Goal: Task Accomplishment & Management: Complete application form

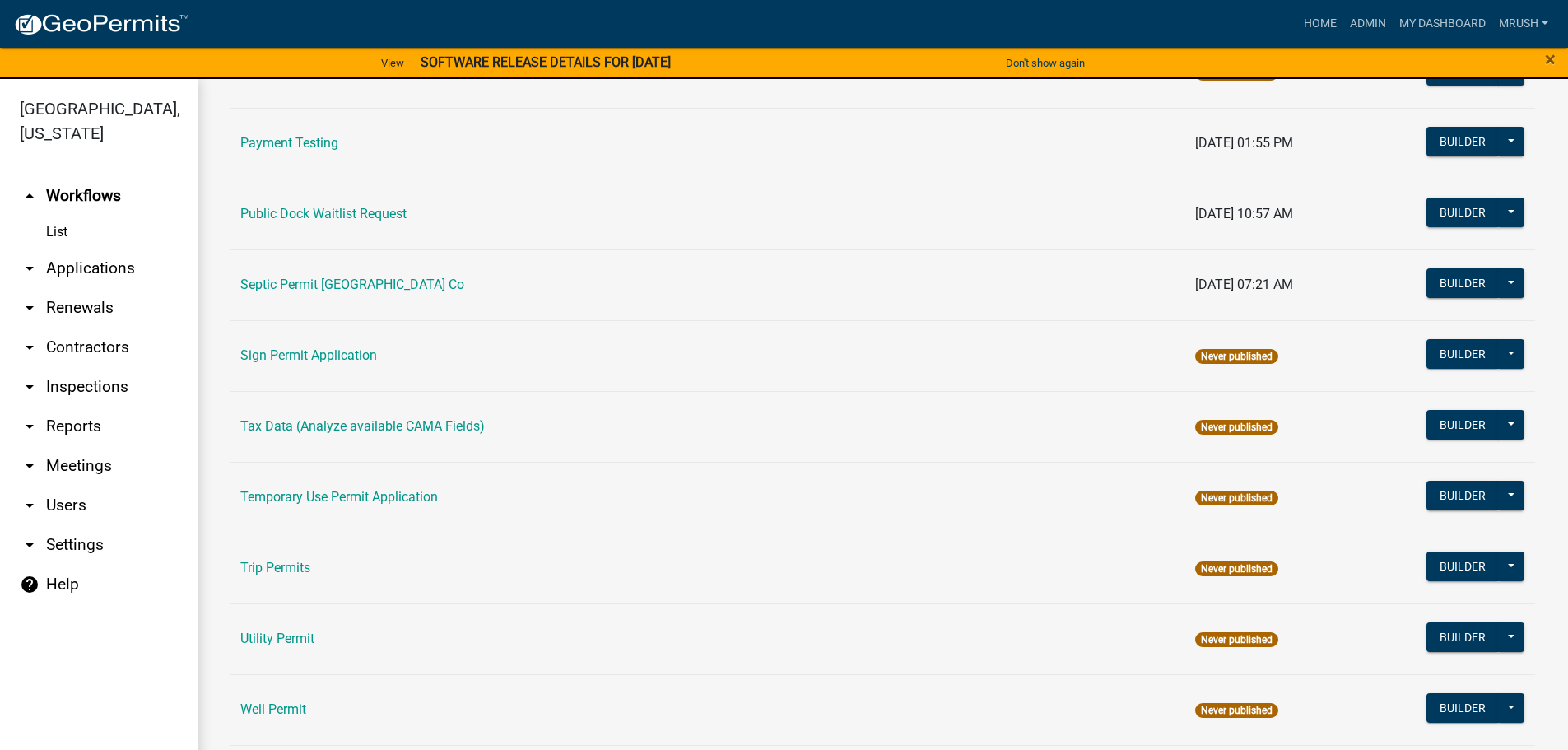
scroll to position [796, 0]
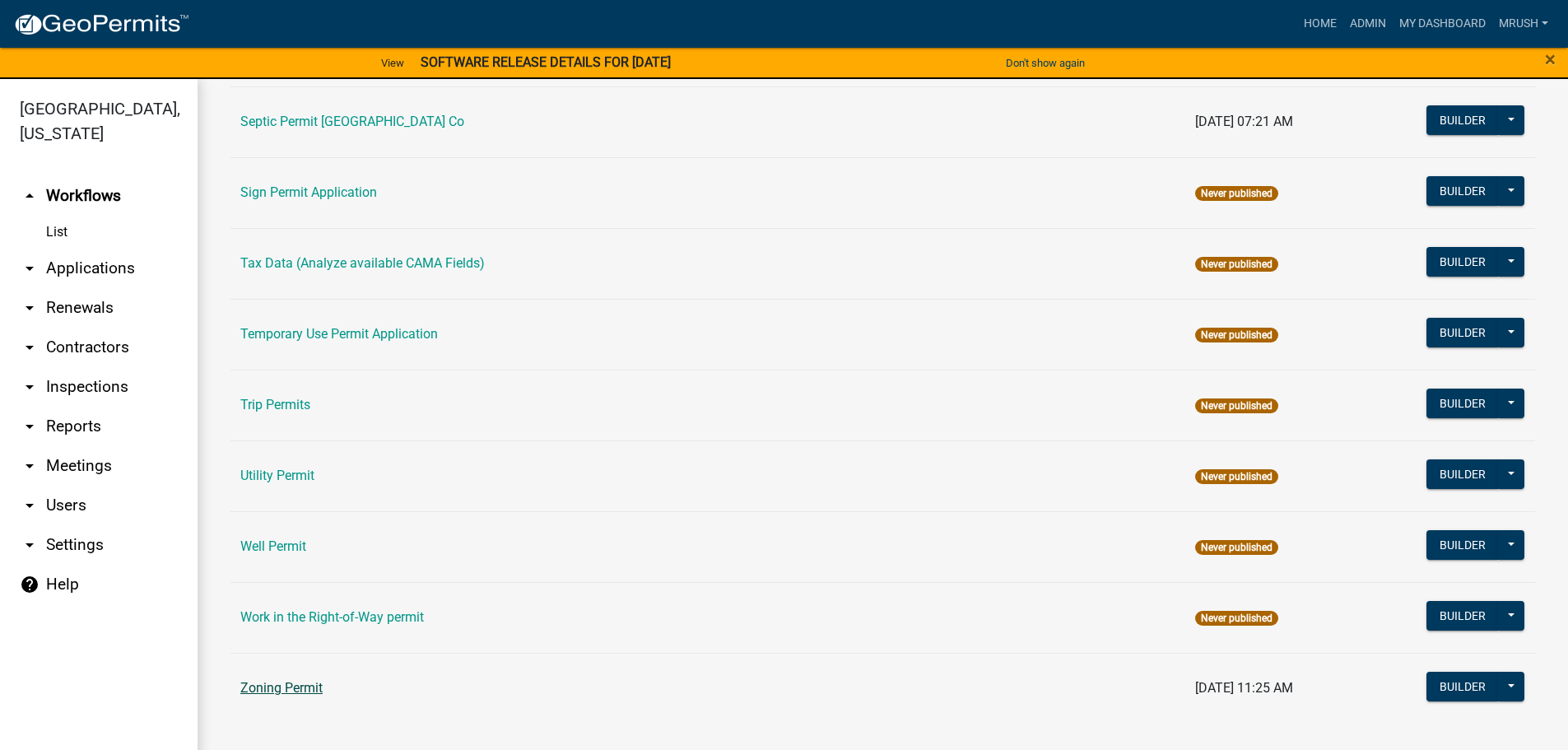
click at [308, 683] on link "Zoning Permit" at bounding box center [281, 688] width 82 height 15
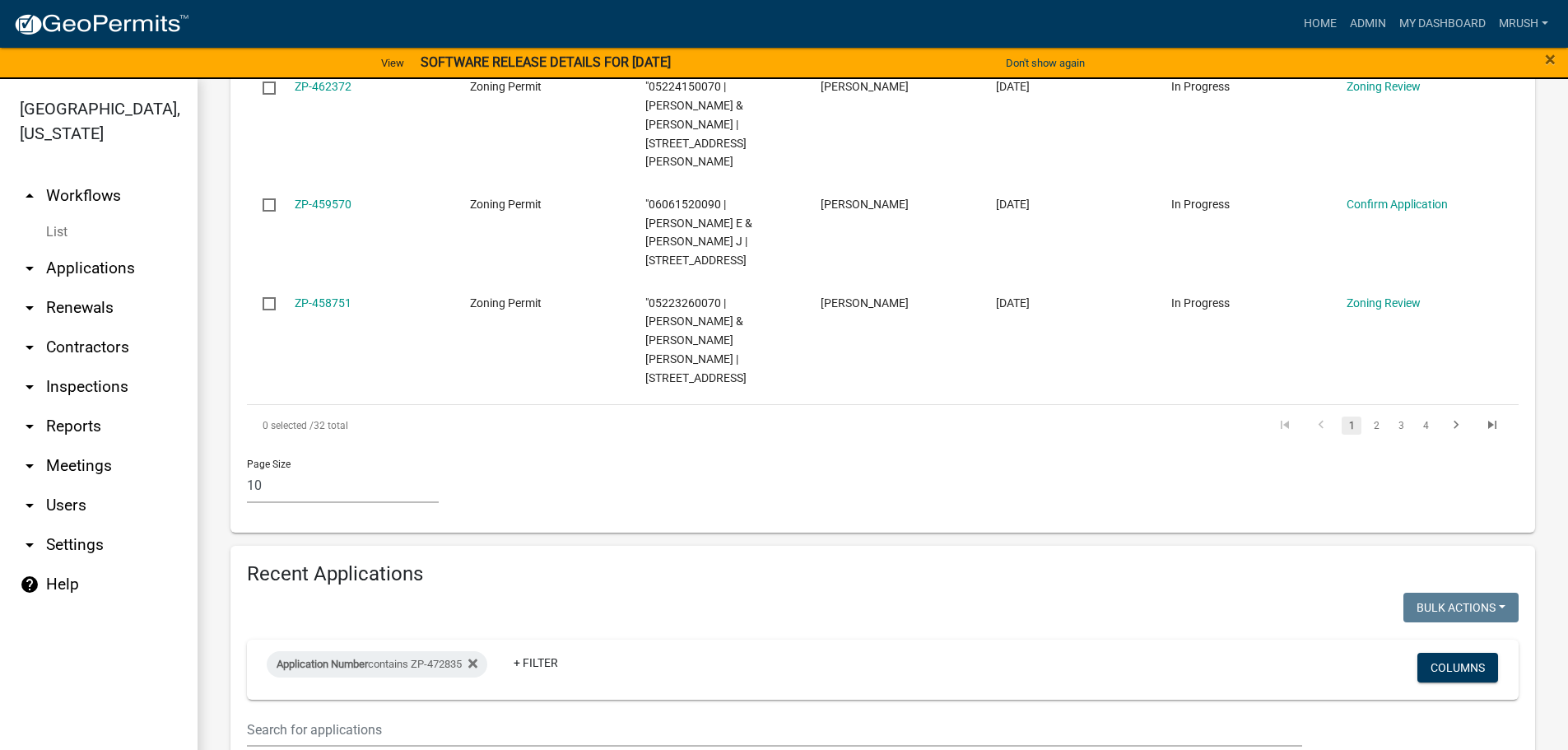
scroll to position [1230, 0]
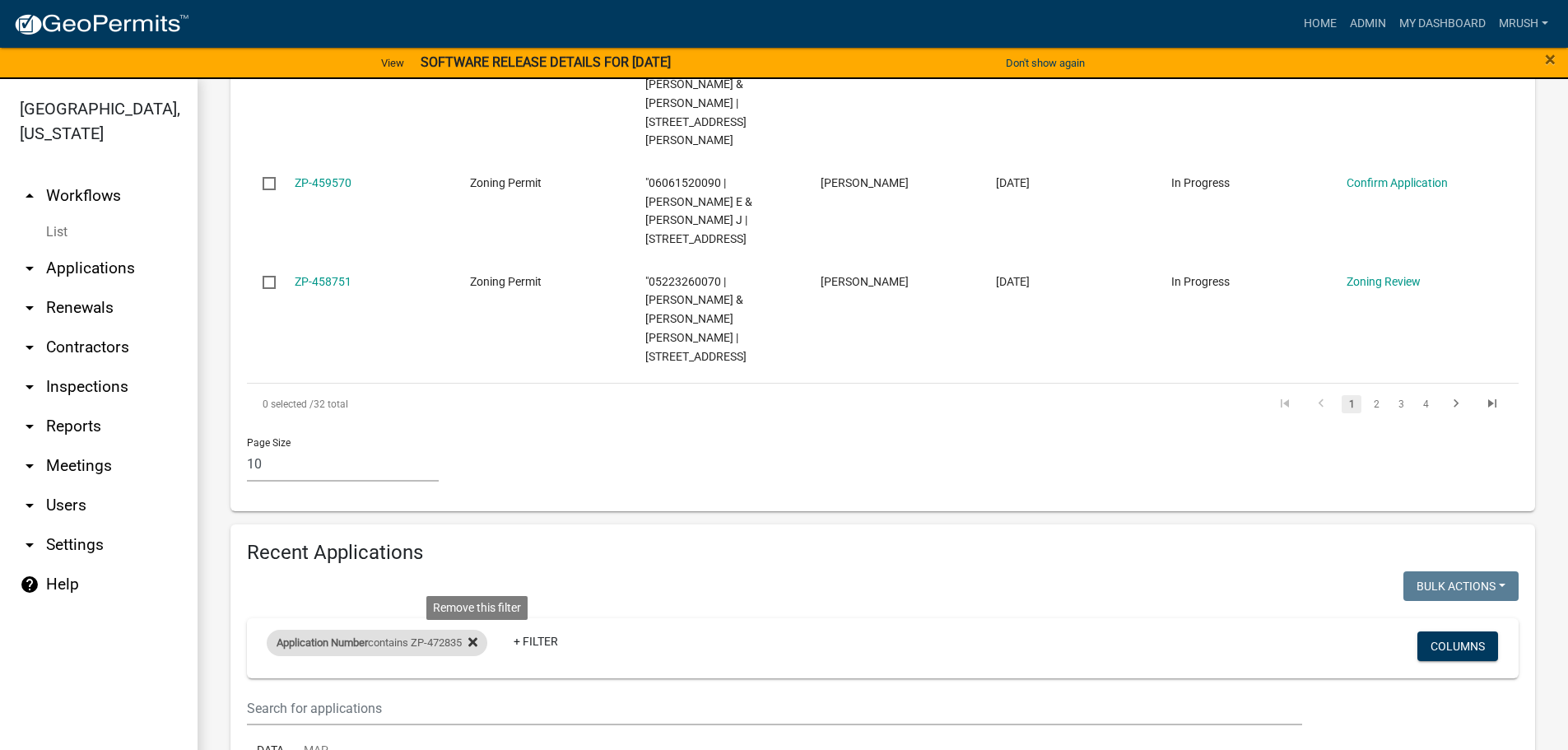
click at [477, 635] on icon at bounding box center [473, 642] width 9 height 13
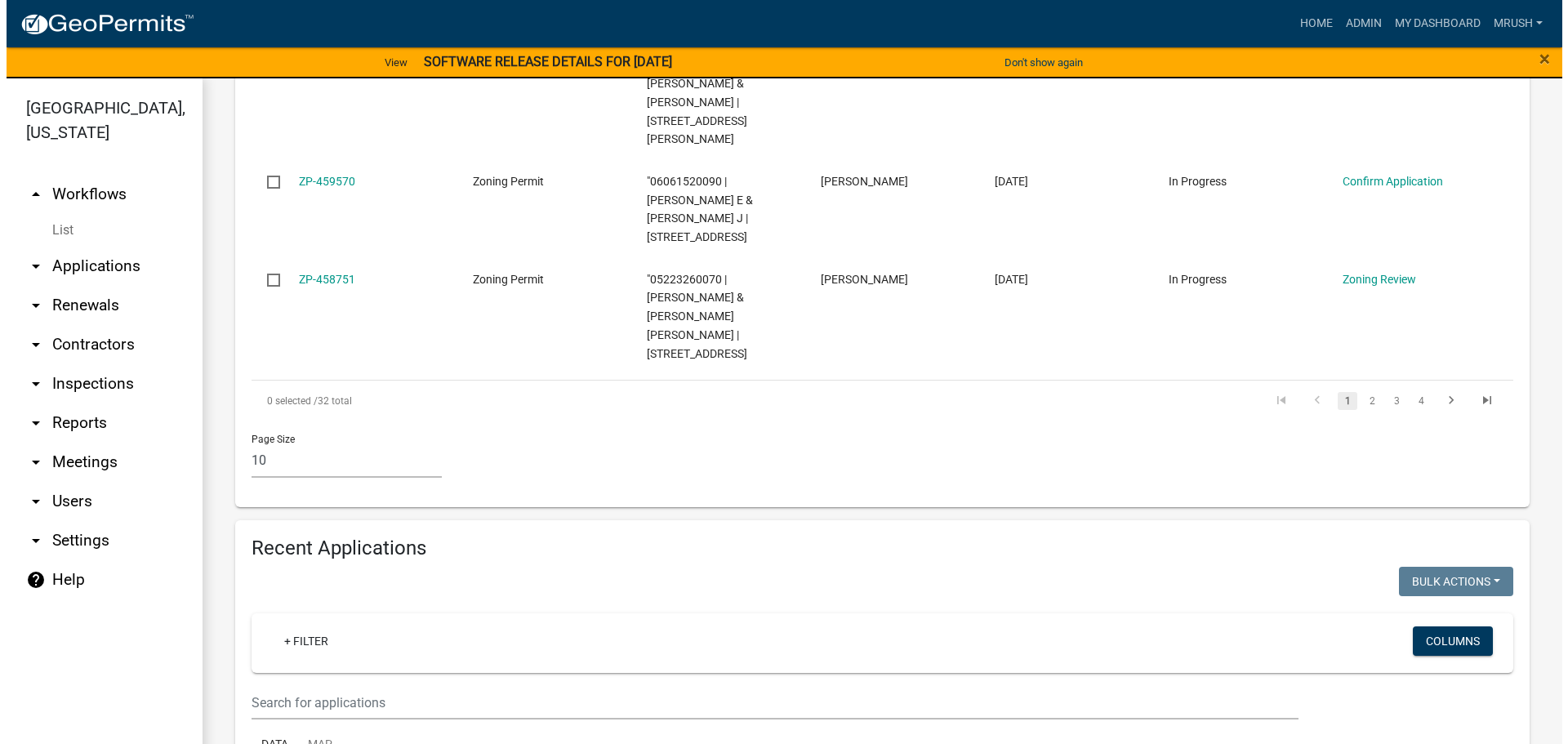
scroll to position [1386, 0]
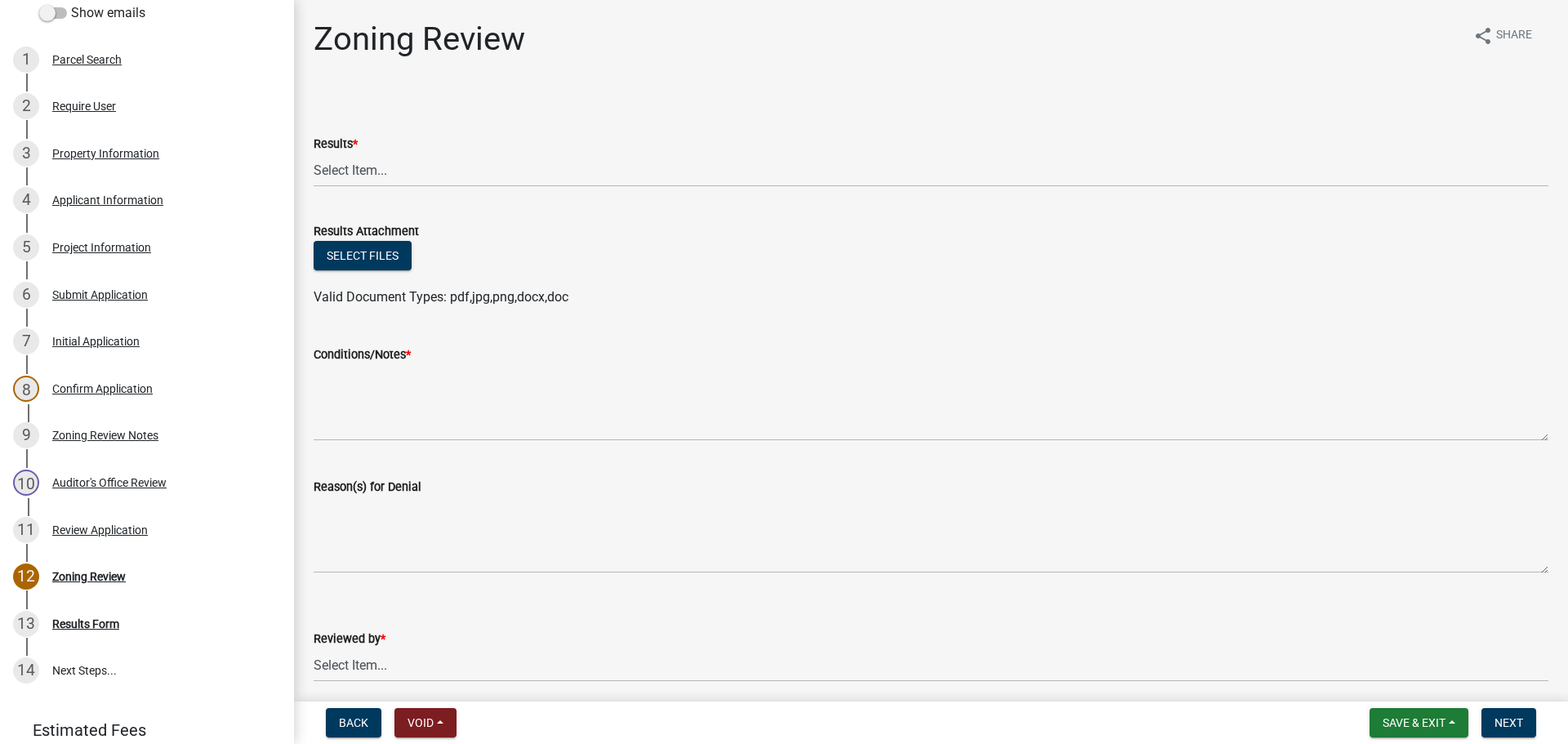
scroll to position [314, 0]
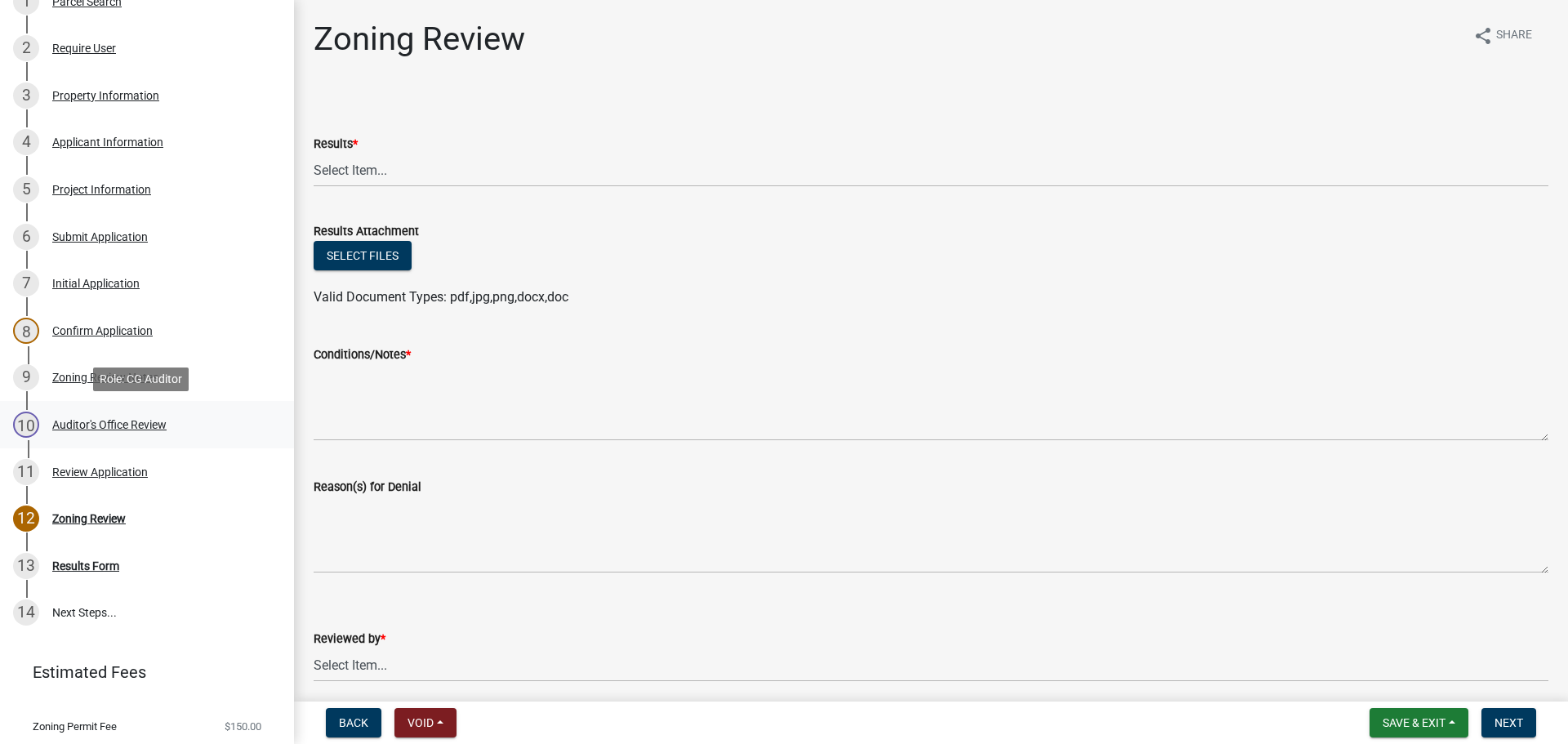
click at [140, 422] on div "Auditor's Office Review" at bounding box center [109, 424] width 114 height 11
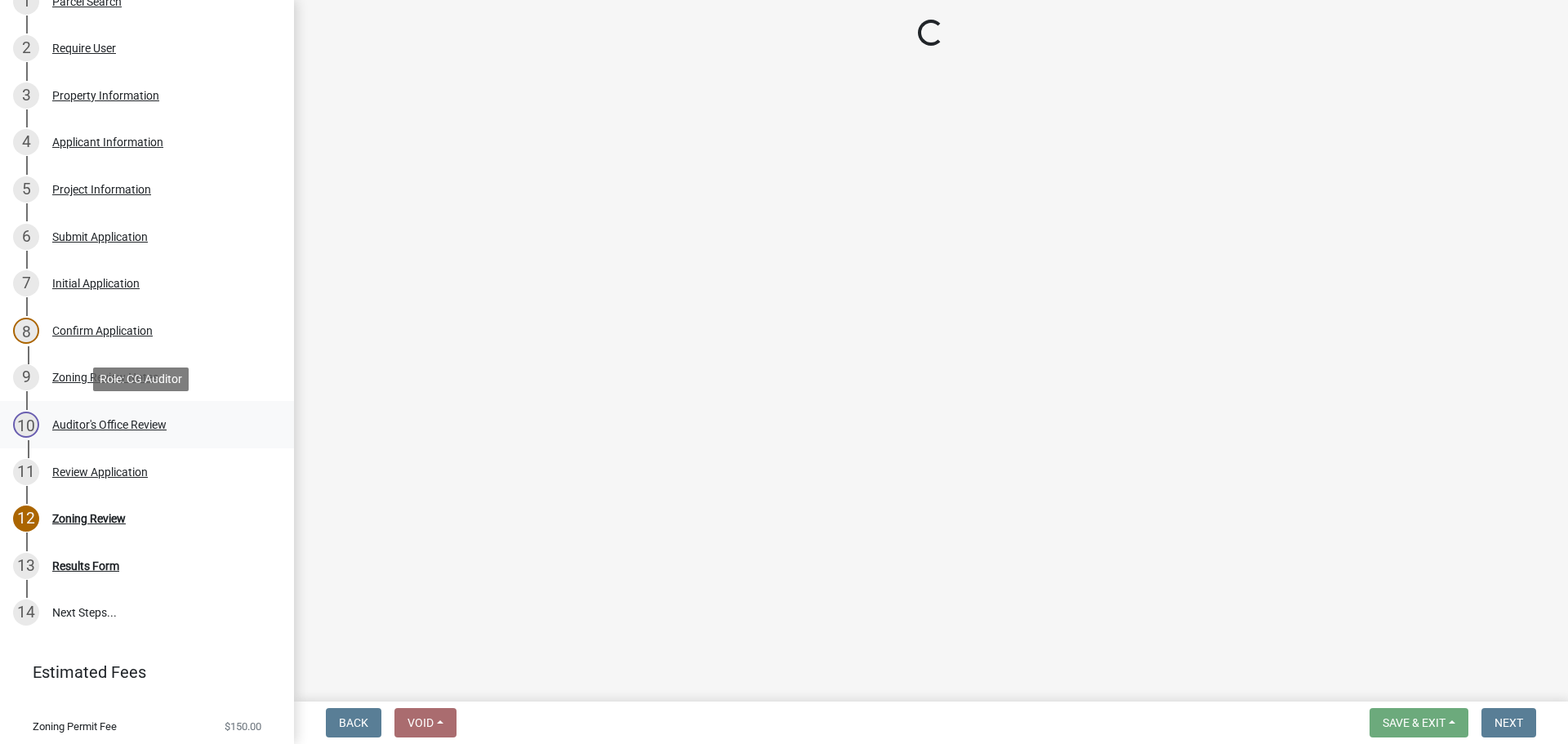
select select "22825c6f-7911-45a8-a3f0-e7c66663f32a"
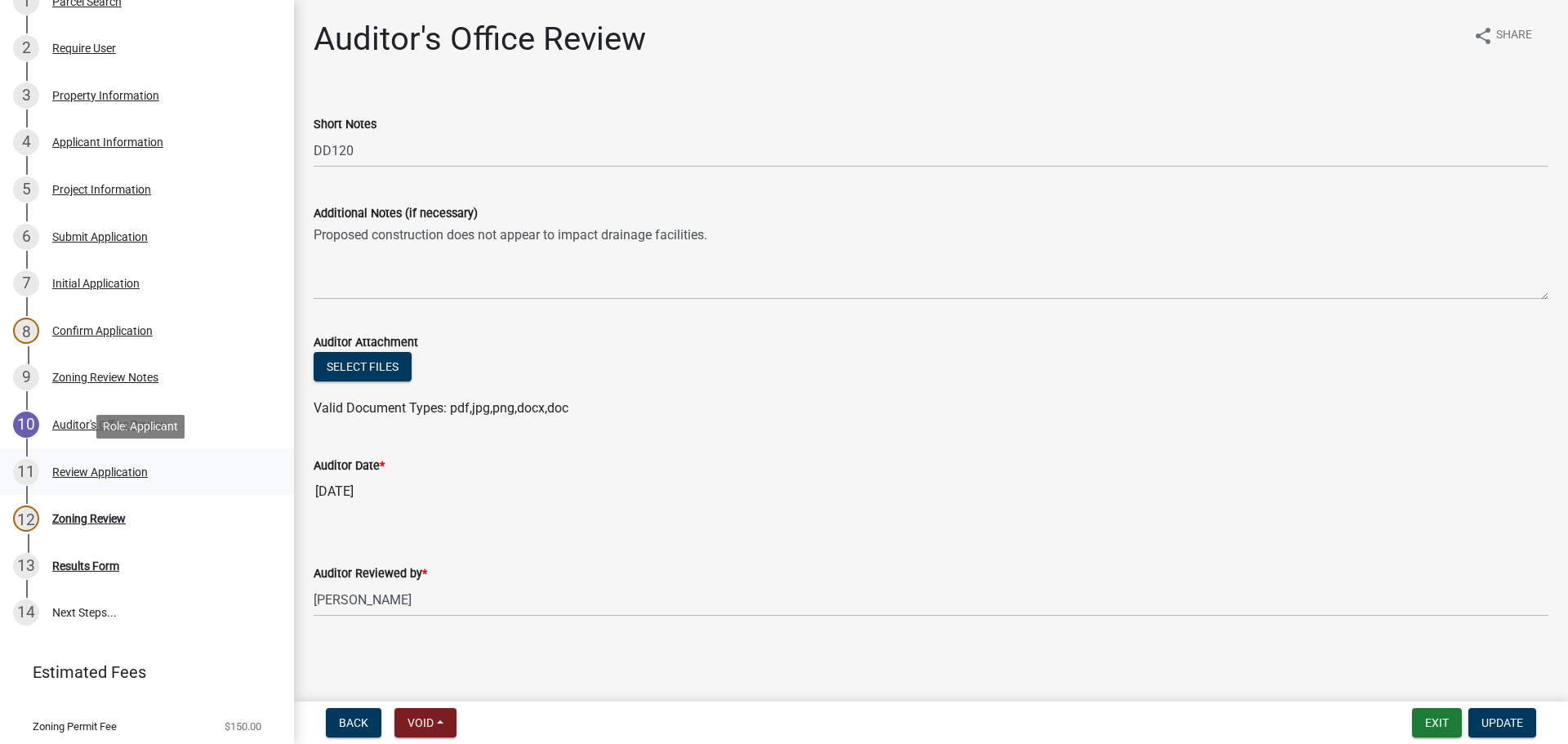
click at [120, 472] on div "Review Application" at bounding box center [100, 472] width 96 height 11
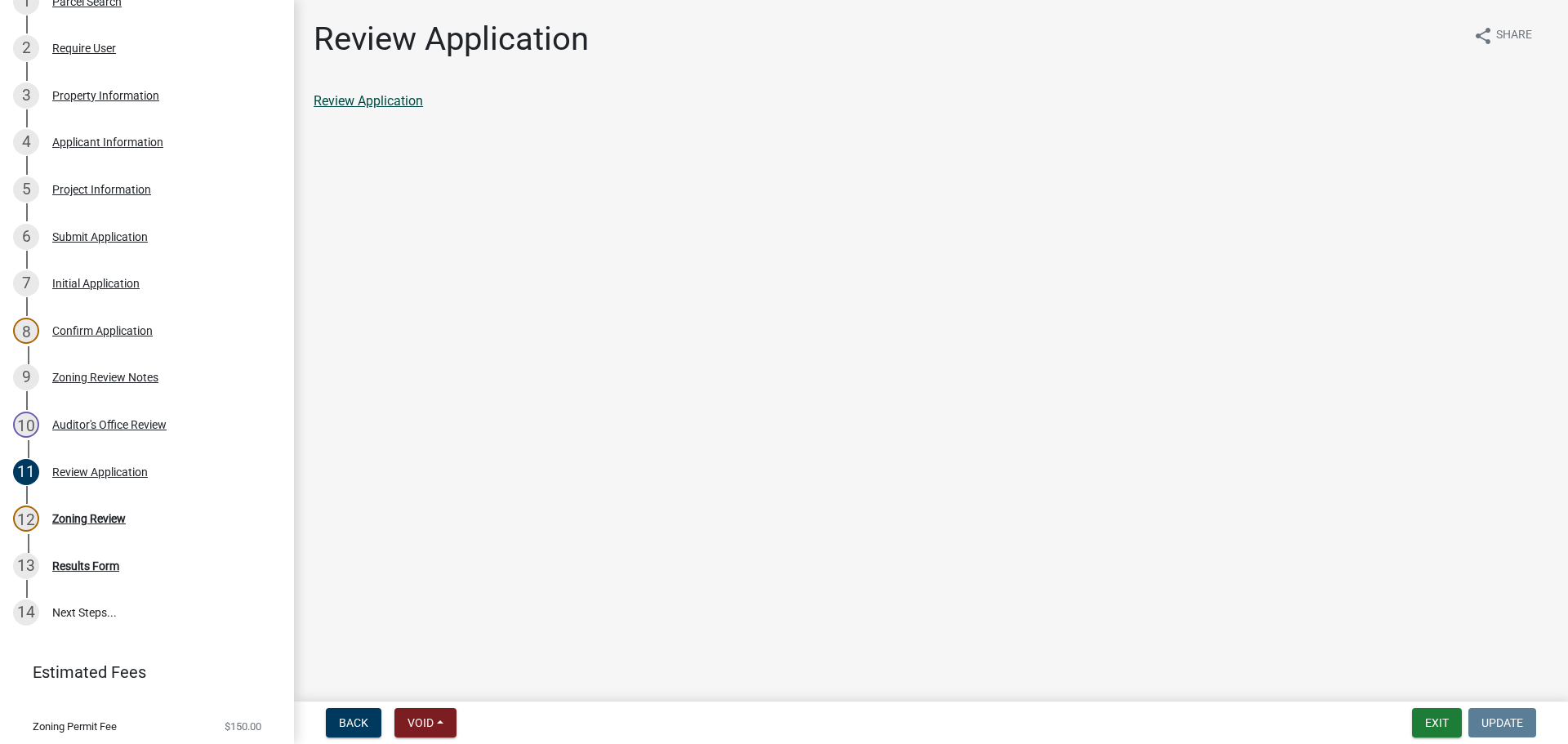
click at [389, 101] on link "Review Application" at bounding box center [367, 101] width 109 height 15
click at [91, 518] on div "Zoning Review" at bounding box center [88, 518] width 73 height 11
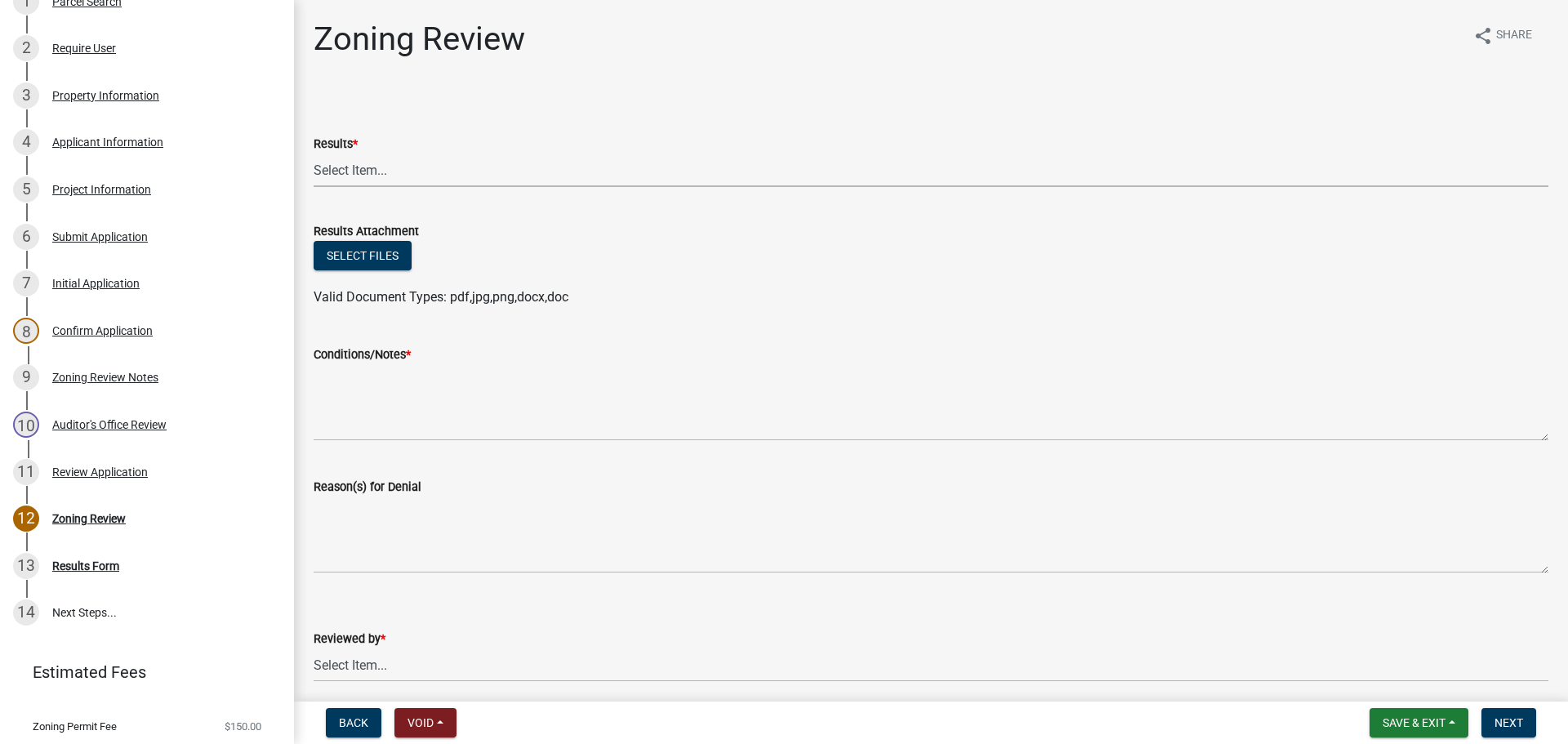
click at [349, 170] on select "Select Item... Approved Denied Agricultural Exemption Need further information …" at bounding box center [930, 170] width 1235 height 33
click at [313, 154] on select "Select Item... Approved Denied Agricultural Exemption Need further information …" at bounding box center [930, 170] width 1235 height 33
select select "fc80a94f-45c9-4365-ab2a-89f73cc1349d"
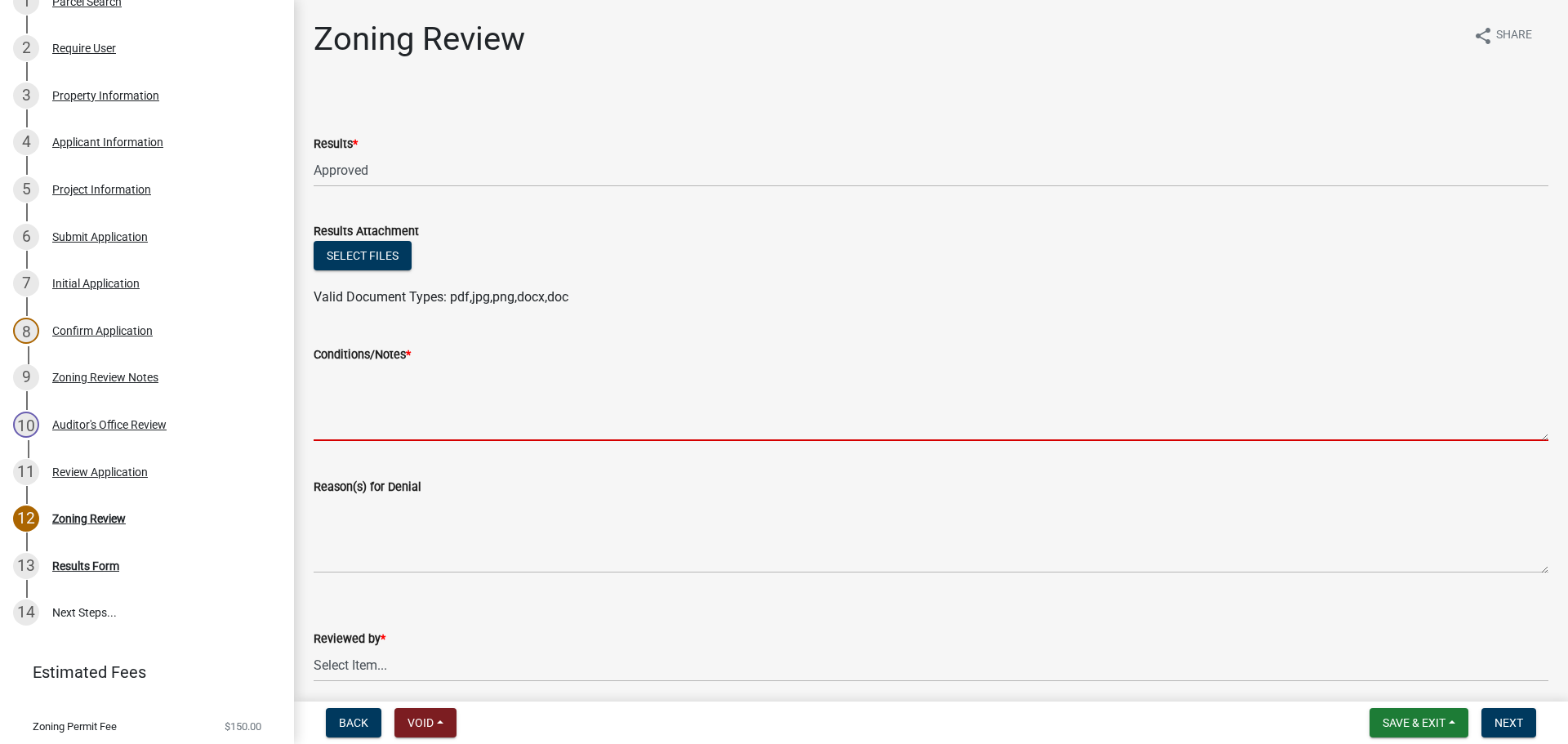
click at [326, 396] on textarea "Conditions/Notes *" at bounding box center [930, 402] width 1235 height 77
paste textarea "Your application is approved and there is no permit fee or further action neede…"
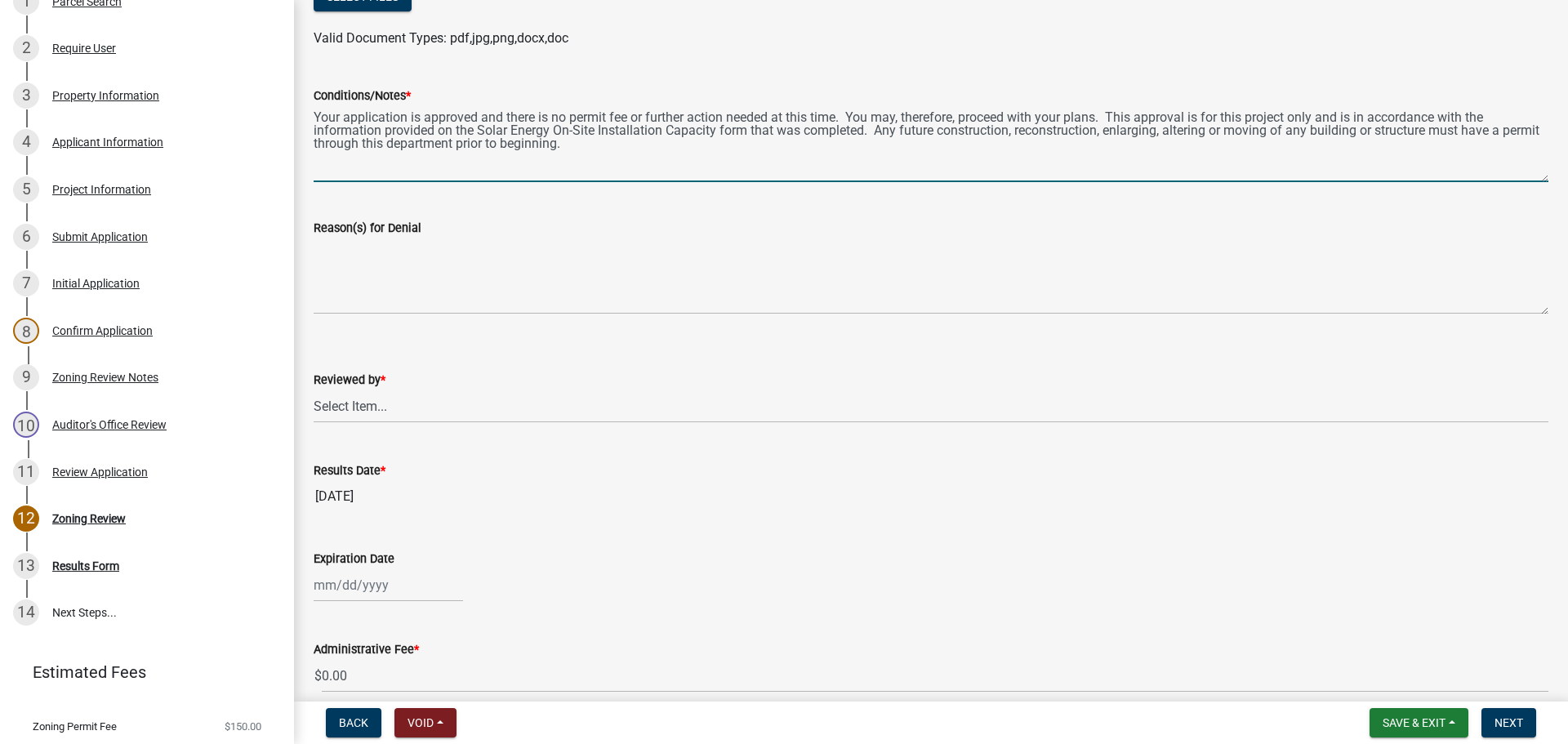
scroll to position [267, 0]
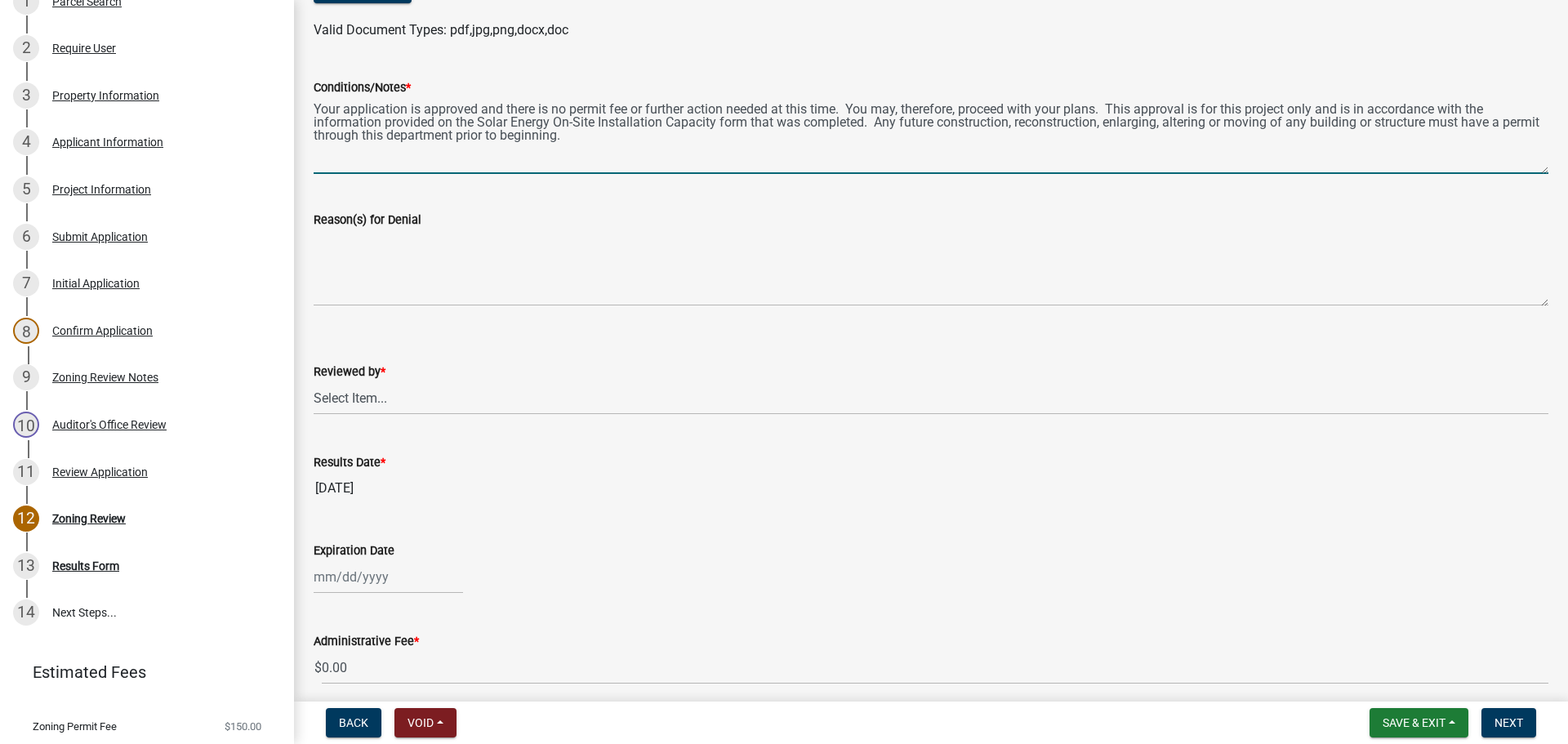
type textarea "Your application is approved and there is no permit fee or further action neede…"
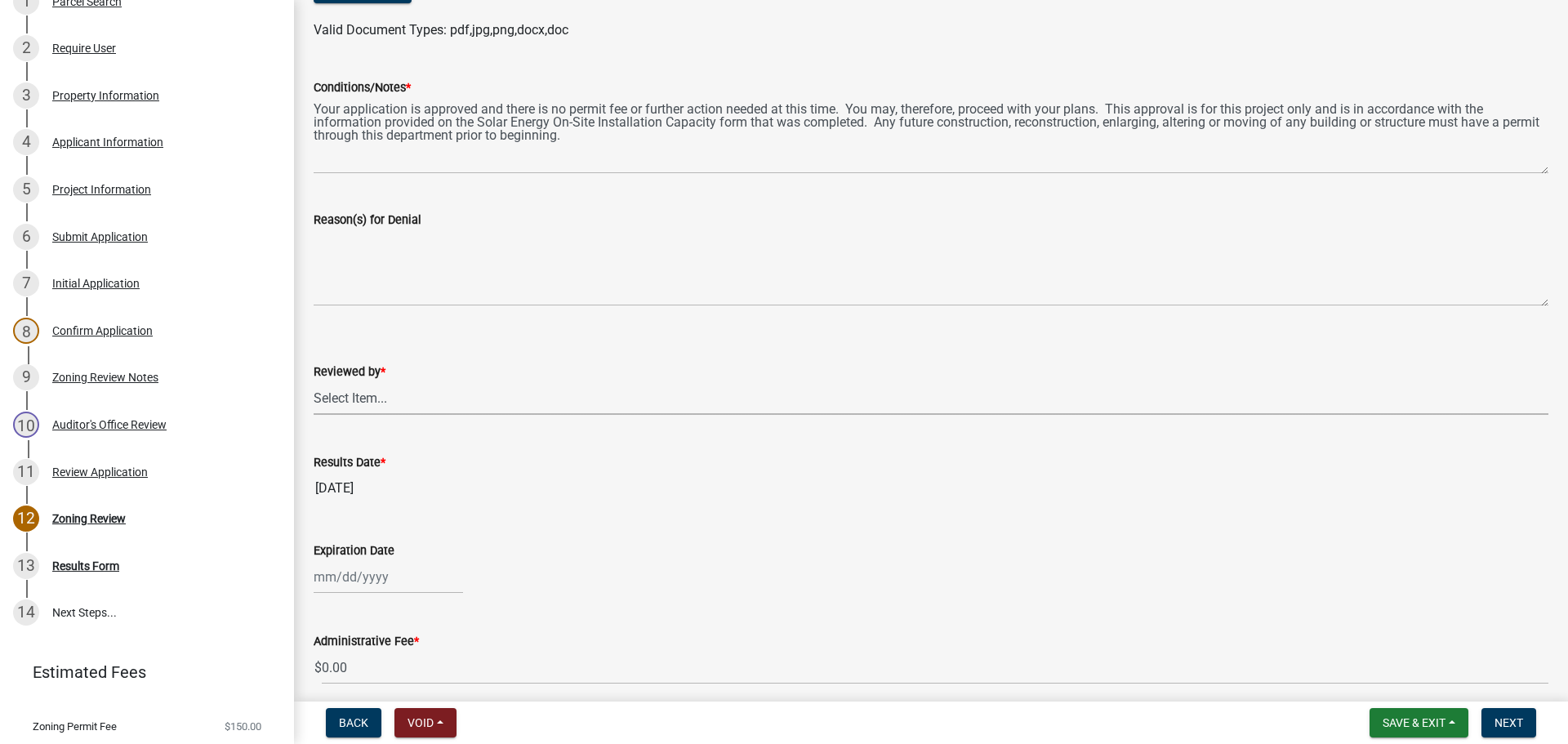
click at [345, 396] on select "Select Item... [PERSON_NAME]" at bounding box center [930, 398] width 1235 height 33
click at [313, 381] on select "Select Item... [PERSON_NAME]" at bounding box center [930, 398] width 1235 height 33
select select "69fed02d-fe84-448a-ba5b-be224adec29d"
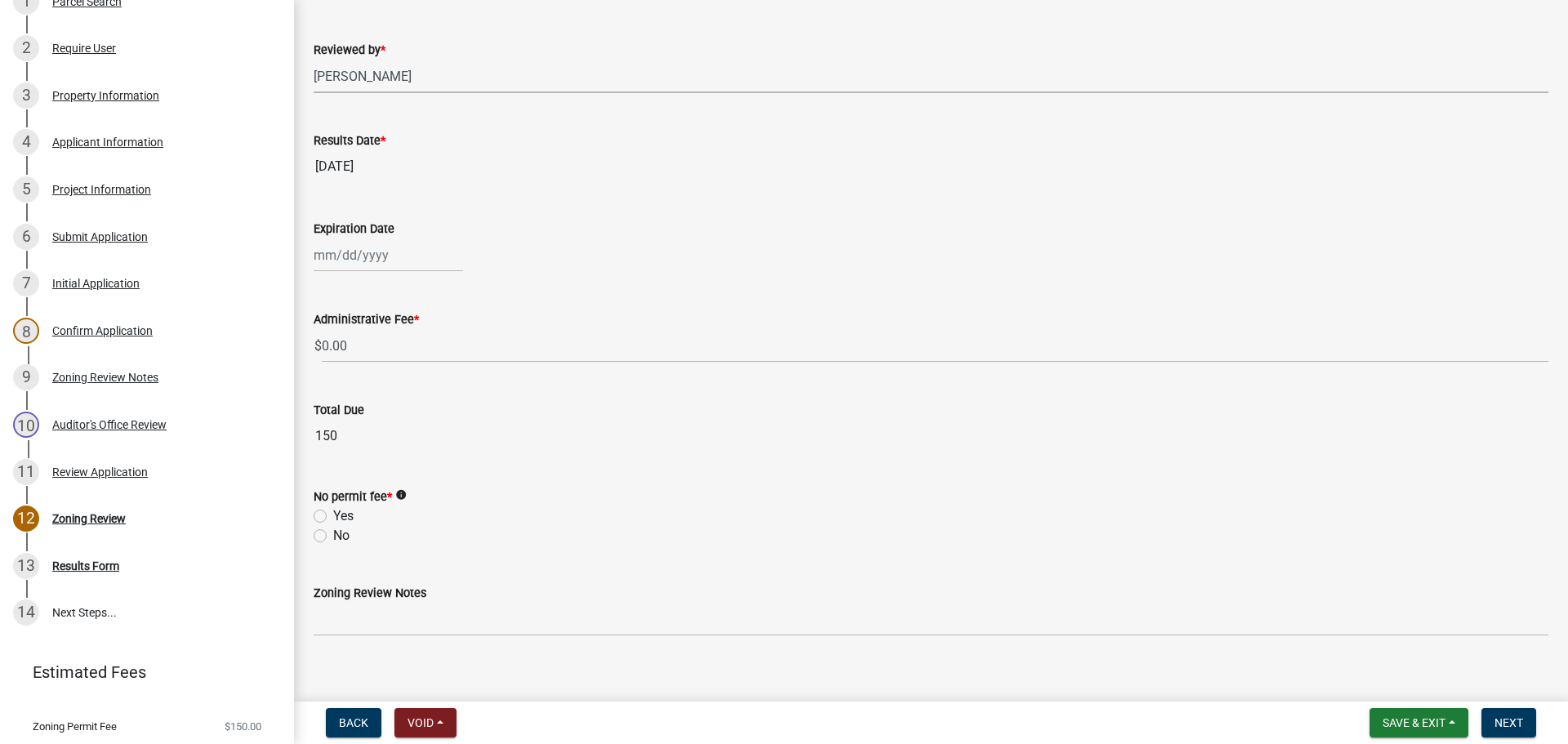
scroll to position [606, 0]
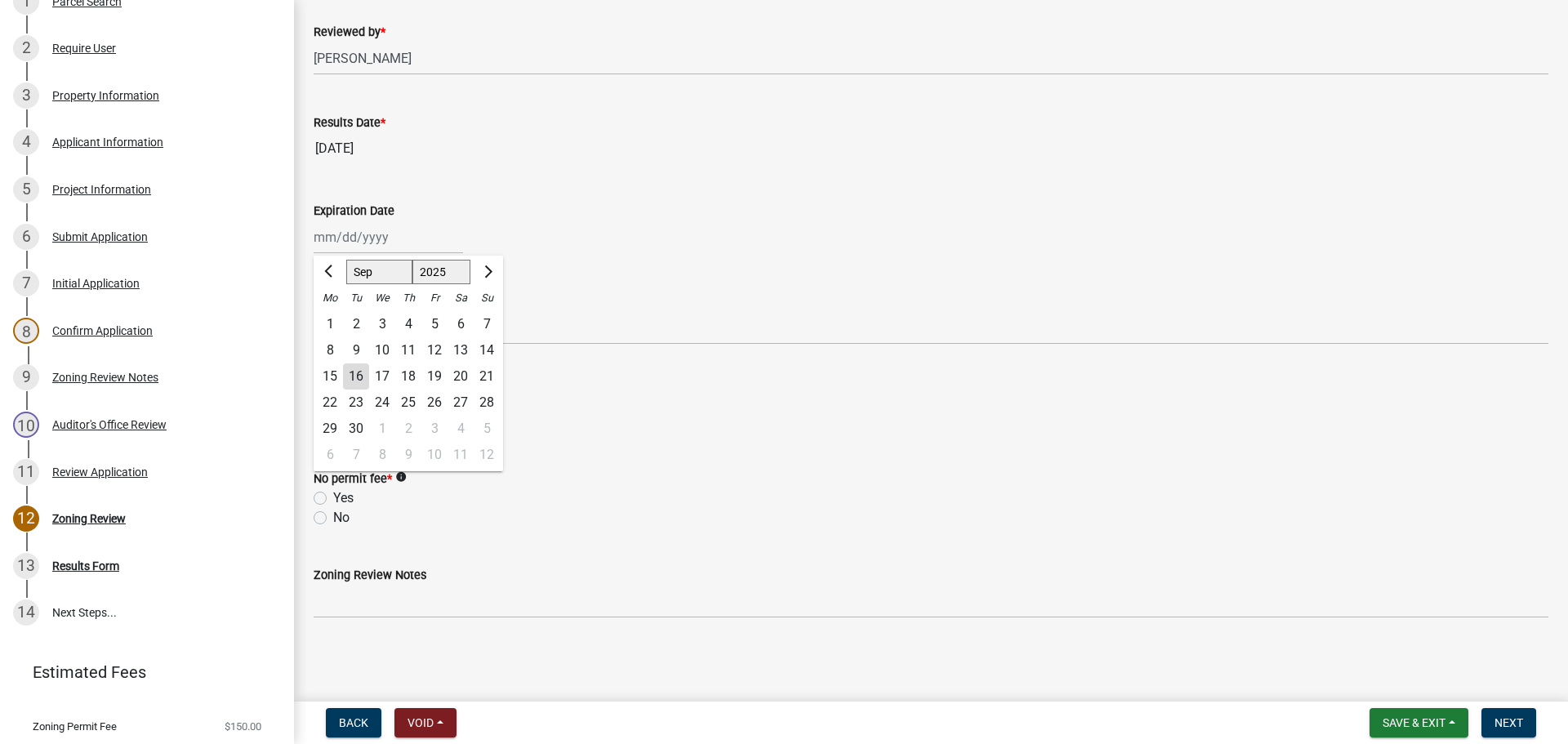
click at [369, 242] on div "May Jun [DATE] Aug Sep Oct Nov [DATE] 2026 Mo Tu We Th Fr Sa Su 1 2 3 4 5 6 7 8…" at bounding box center [387, 236] width 149 height 33
click at [489, 272] on span "Next month" at bounding box center [486, 271] width 12 height 12
select select "12"
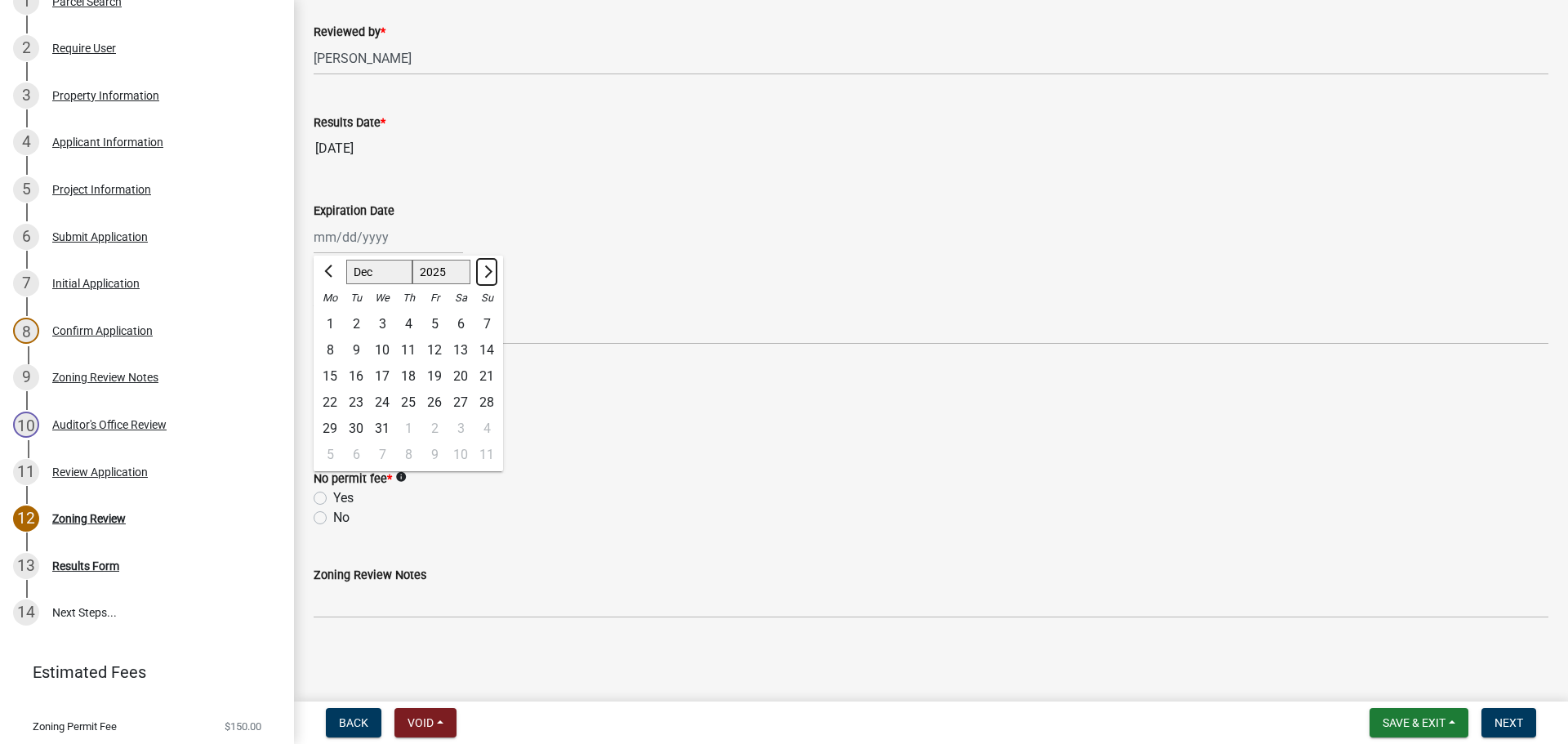
click at [489, 272] on span "Next month" at bounding box center [486, 271] width 12 height 12
select select "2026"
click at [489, 272] on div at bounding box center [487, 272] width 32 height 27
select select "1"
click at [489, 272] on div at bounding box center [487, 272] width 32 height 27
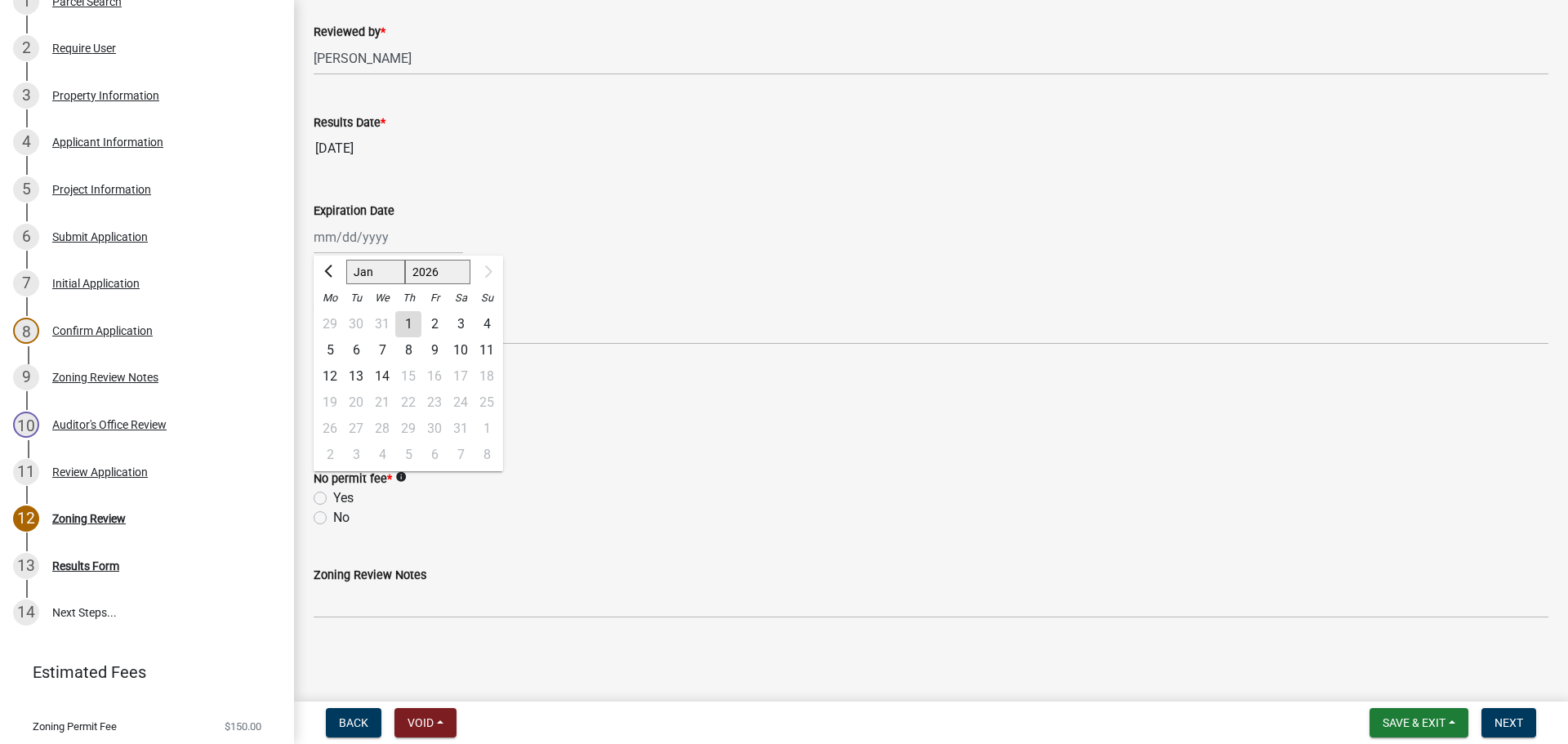
click at [378, 378] on div "14" at bounding box center [383, 377] width 27 height 27
type input "[DATE]"
click at [333, 495] on label "Yes" at bounding box center [344, 498] width 21 height 20
click at [333, 495] on input "Yes" at bounding box center [338, 493] width 10 height 10
radio input "true"
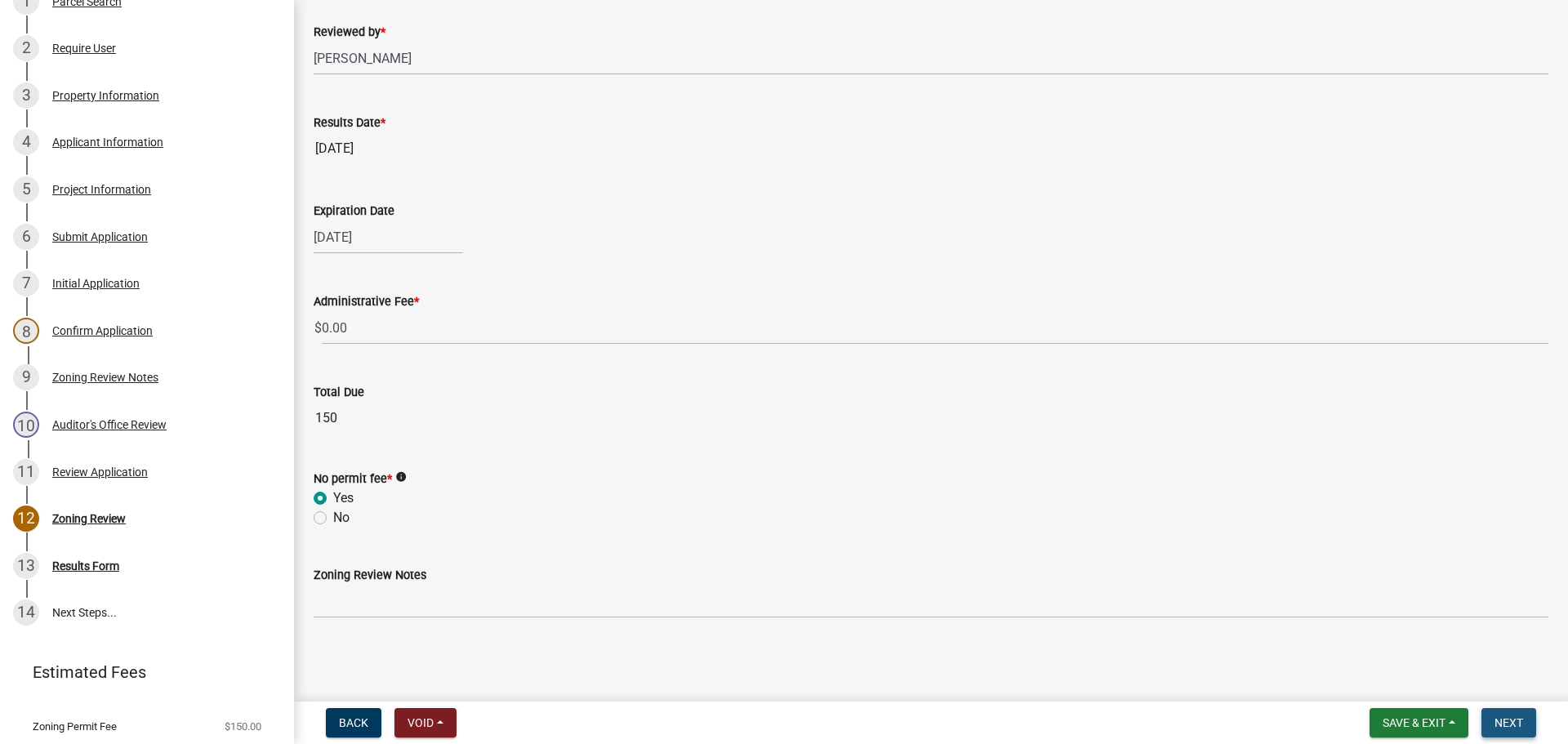
click at [1512, 716] on span "Next" at bounding box center [1509, 723] width 28 height 13
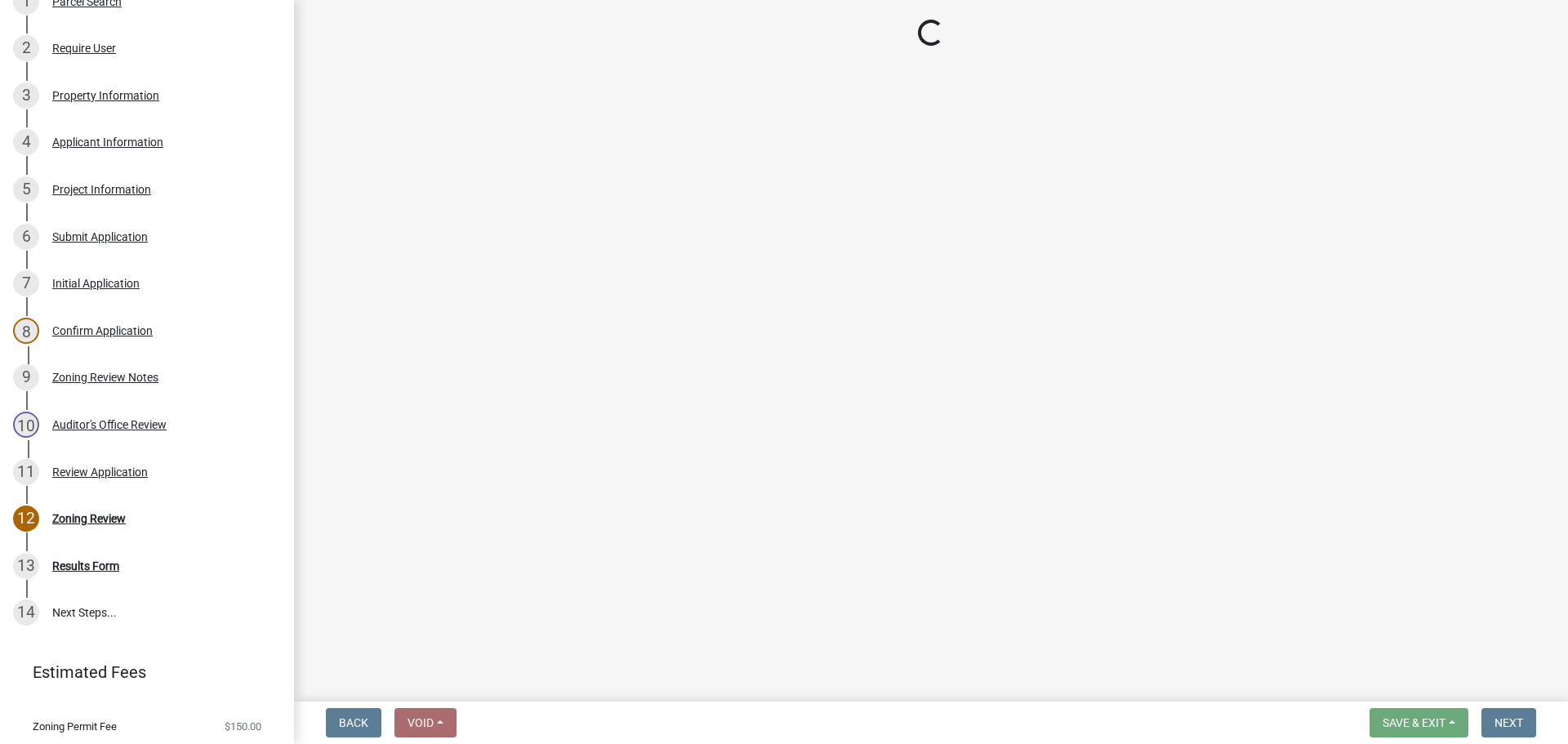
select select "3: 3"
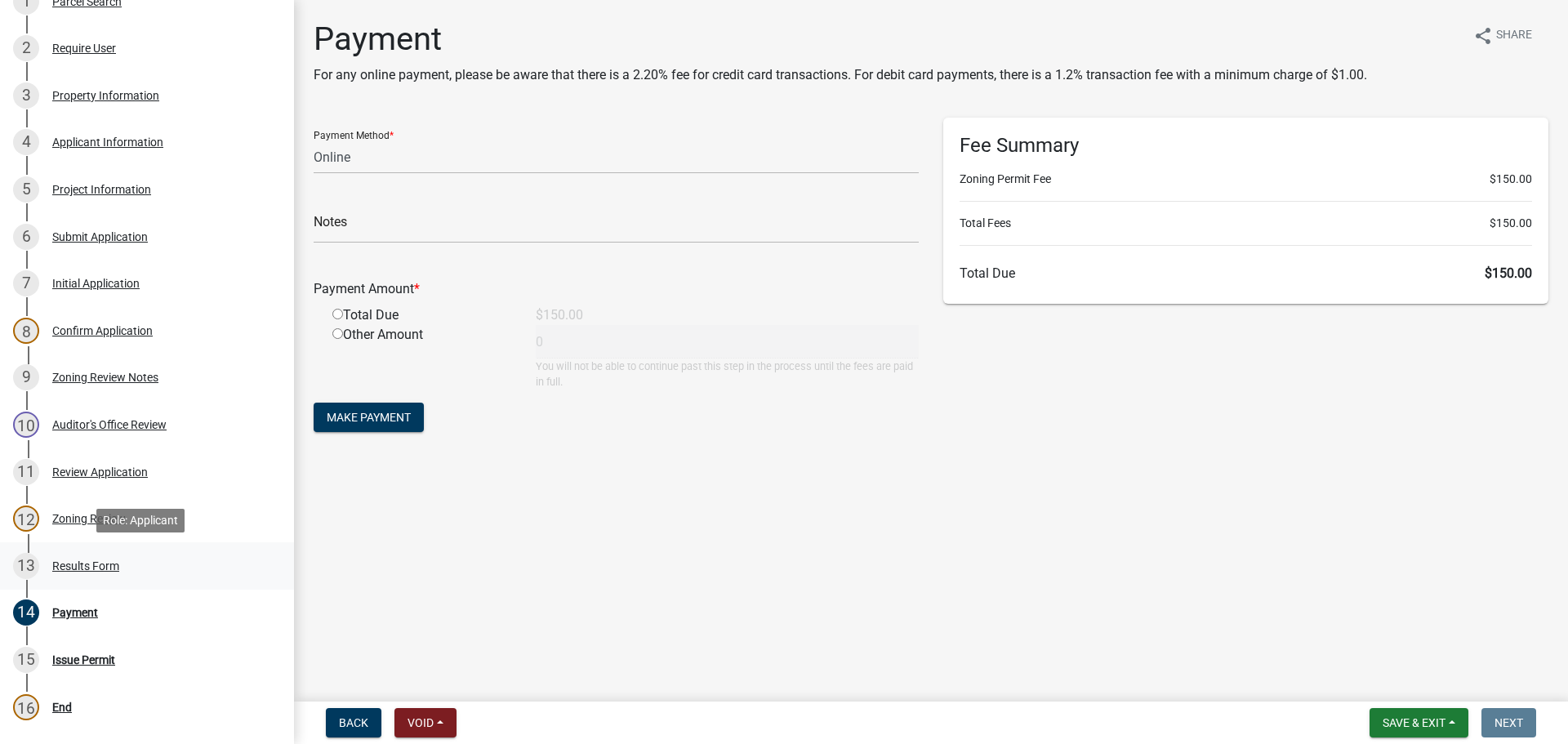
click at [92, 562] on div "Results Form" at bounding box center [85, 566] width 67 height 11
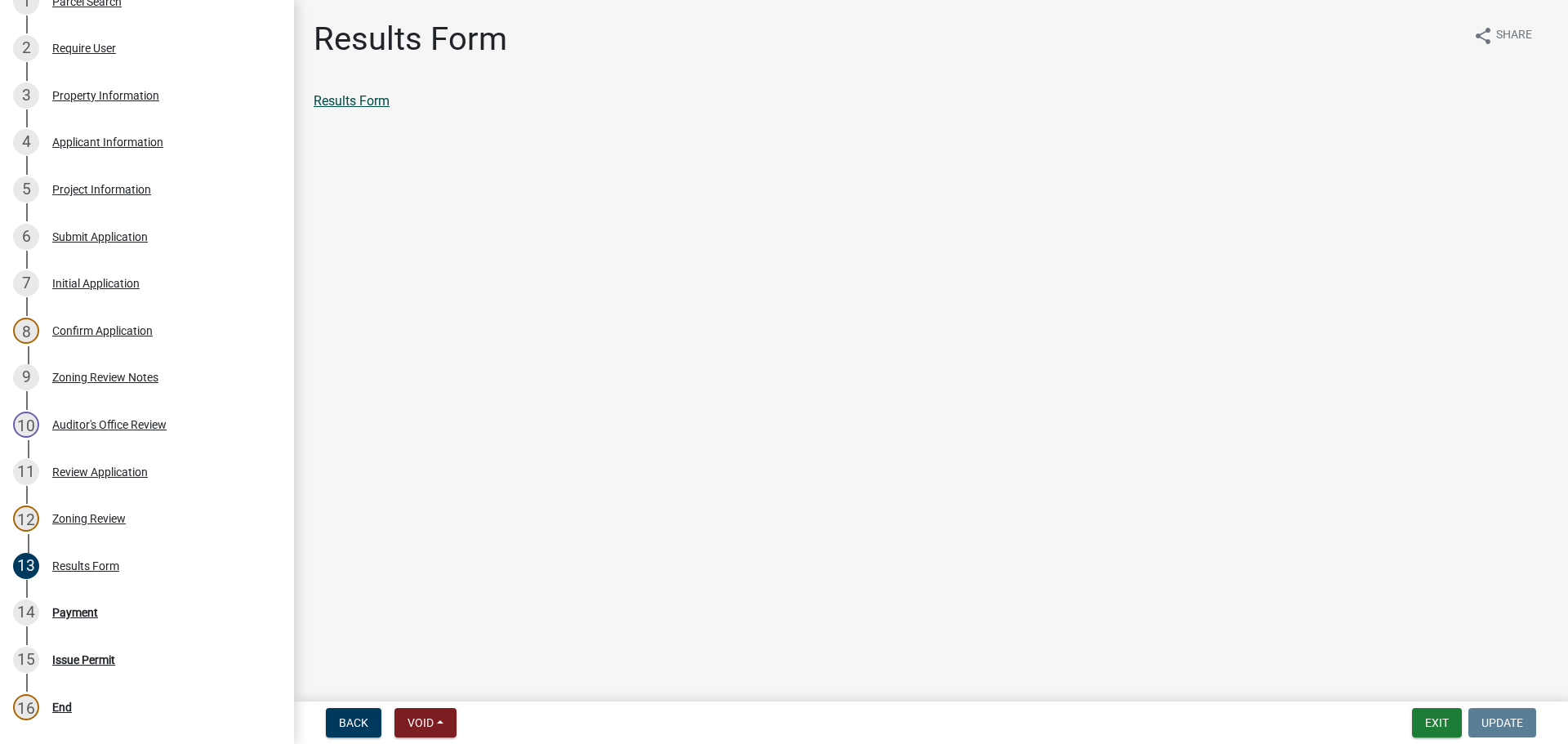
click at [353, 101] on link "Results Form" at bounding box center [351, 101] width 76 height 15
click at [89, 517] on div "Zoning Review" at bounding box center [88, 518] width 73 height 11
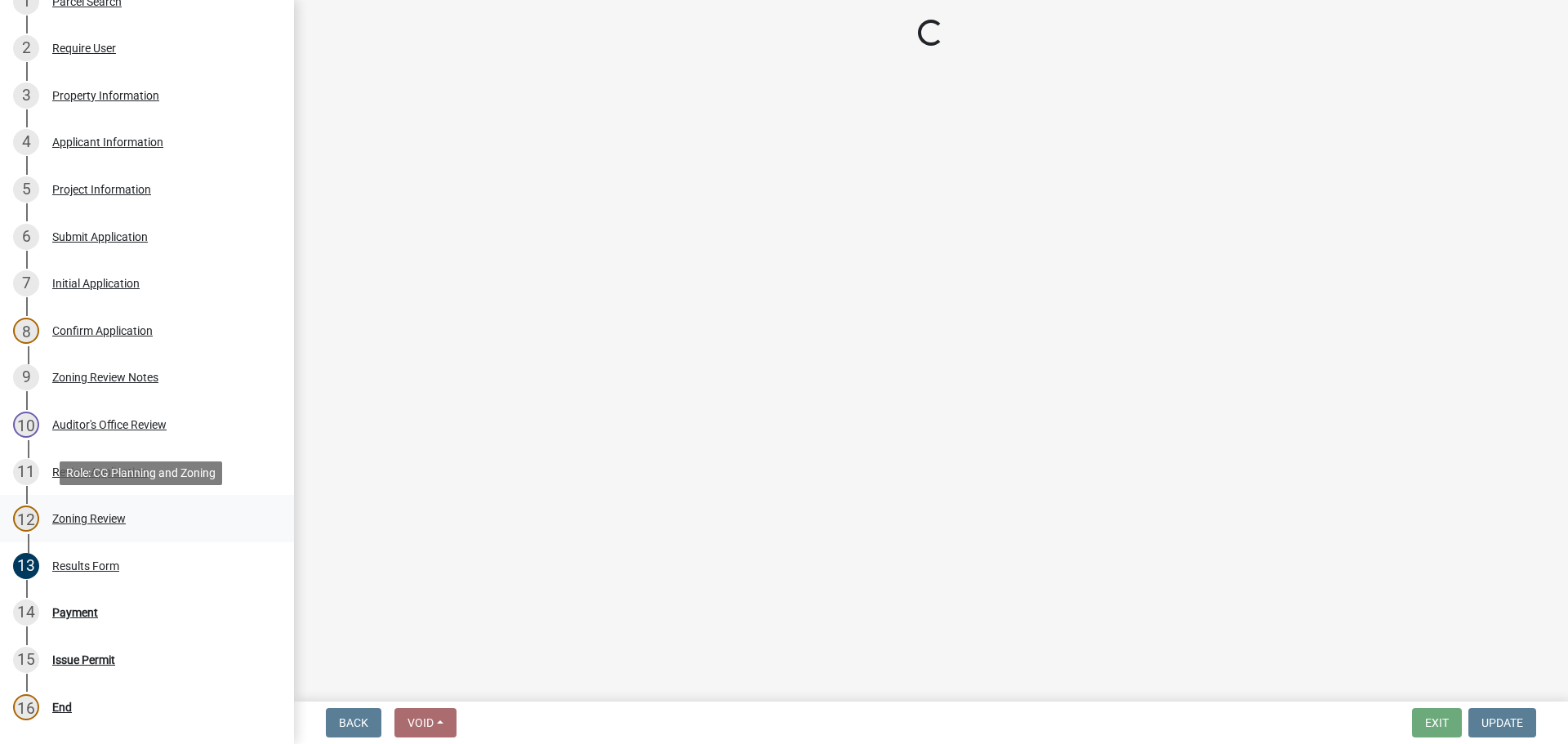
select select "fc80a94f-45c9-4365-ab2a-89f73cc1349d"
select select "69fed02d-fe84-448a-ba5b-be224adec29d"
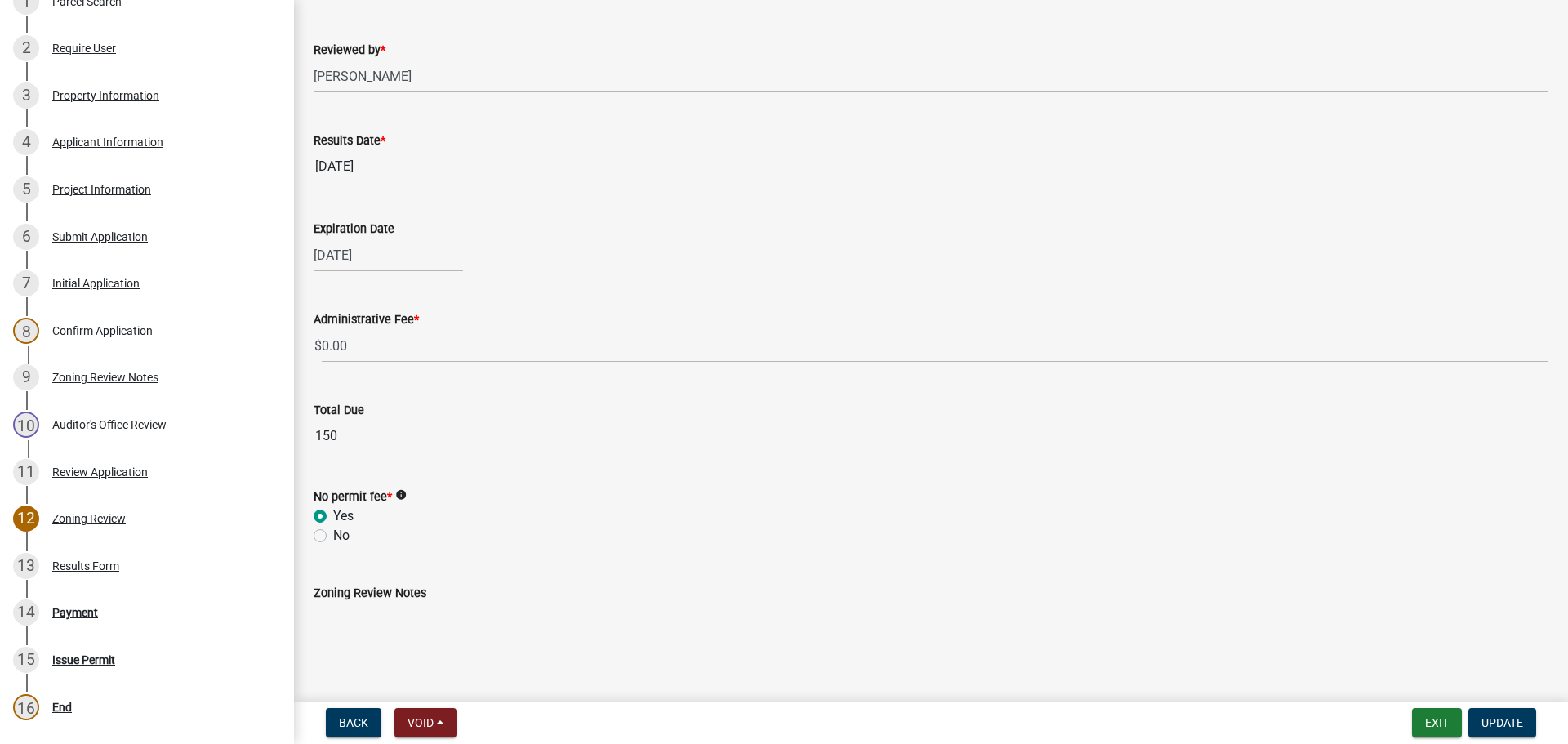
scroll to position [606, 0]
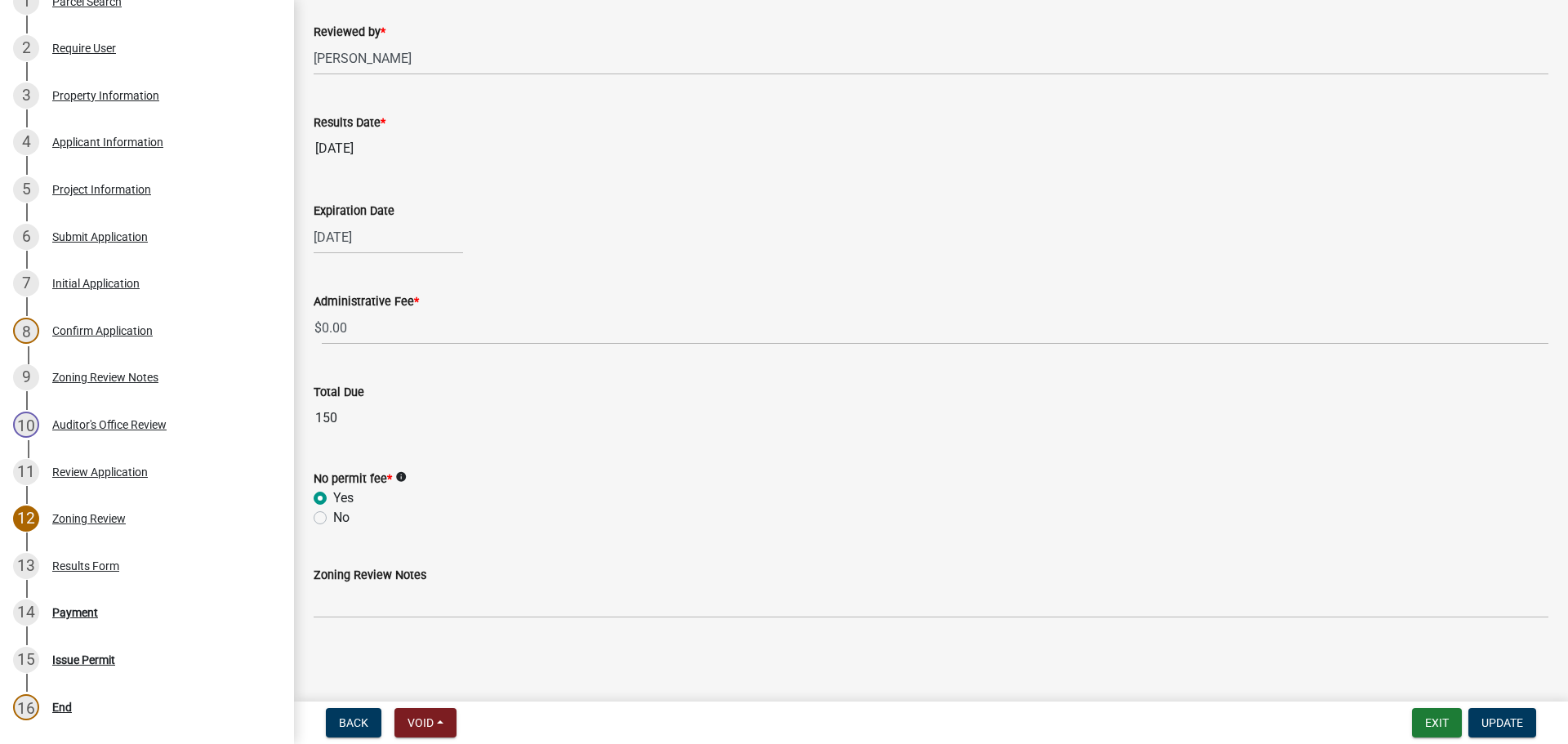
click at [333, 521] on label "No" at bounding box center [341, 517] width 16 height 20
click at [333, 518] on input "No" at bounding box center [338, 512] width 10 height 10
radio input "true"
click at [333, 500] on label "Yes" at bounding box center [344, 498] width 21 height 20
click at [333, 499] on input "Yes" at bounding box center [338, 493] width 10 height 10
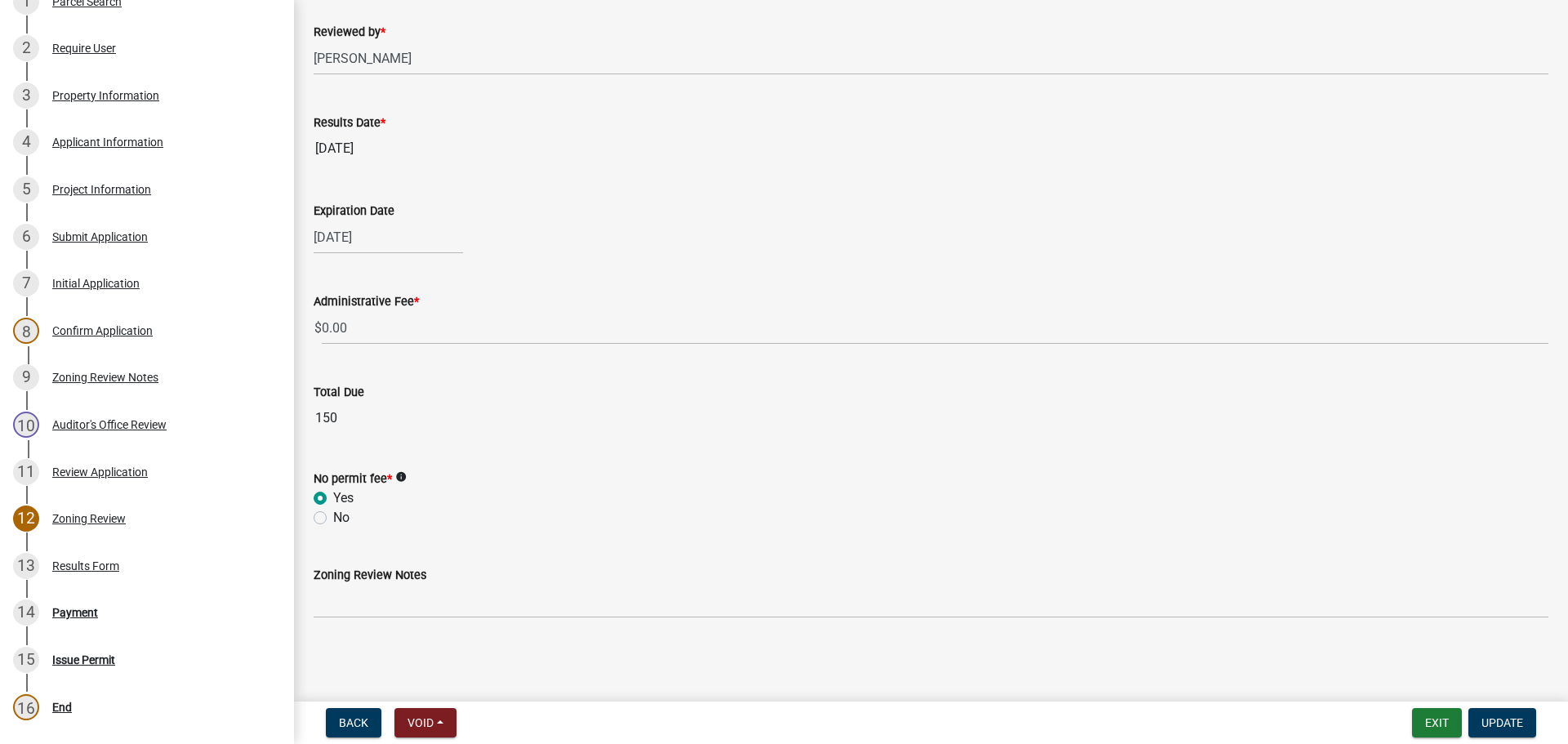
radio input "true"
click at [1491, 720] on span "Update" at bounding box center [1503, 723] width 42 height 13
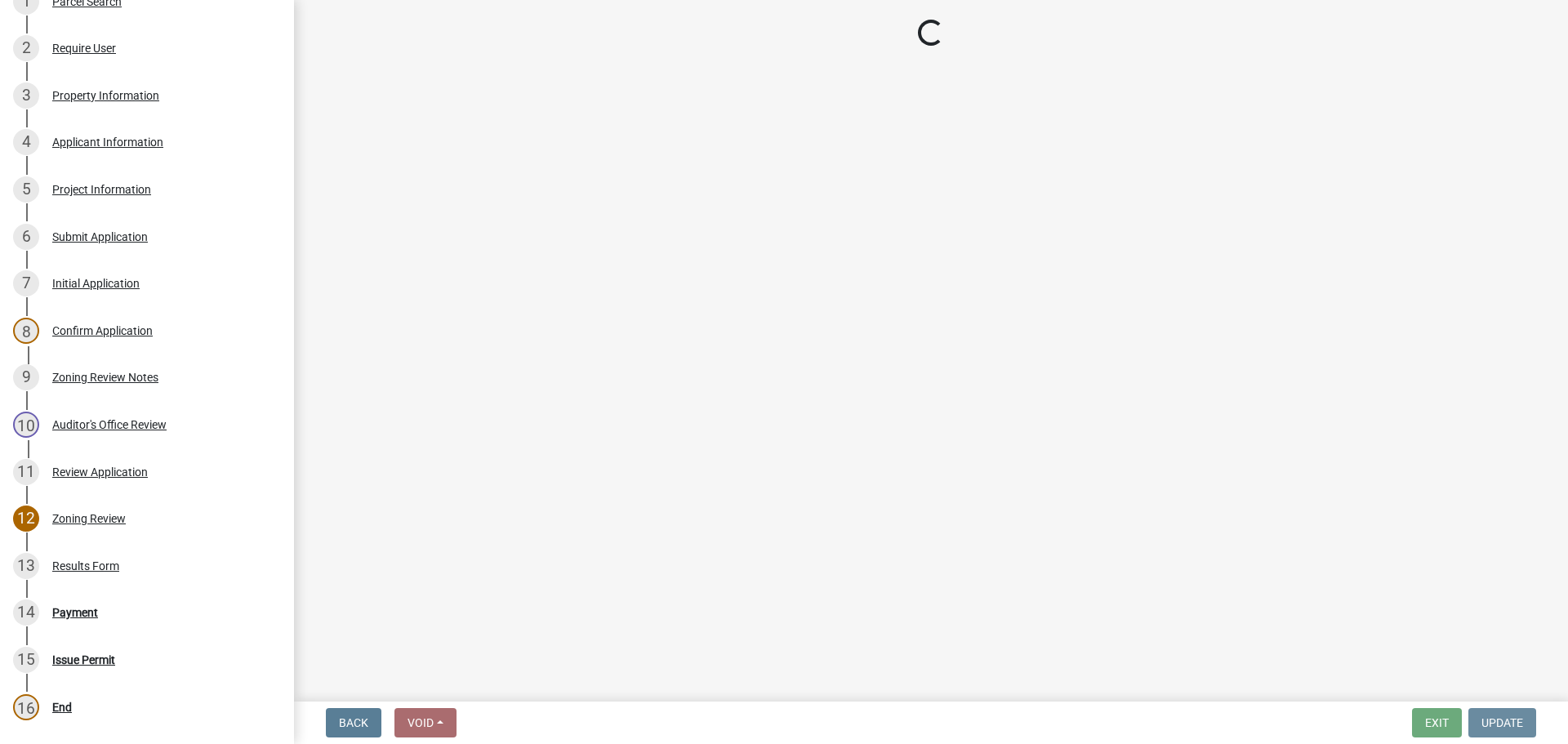
scroll to position [0, 0]
select select "3: 3"
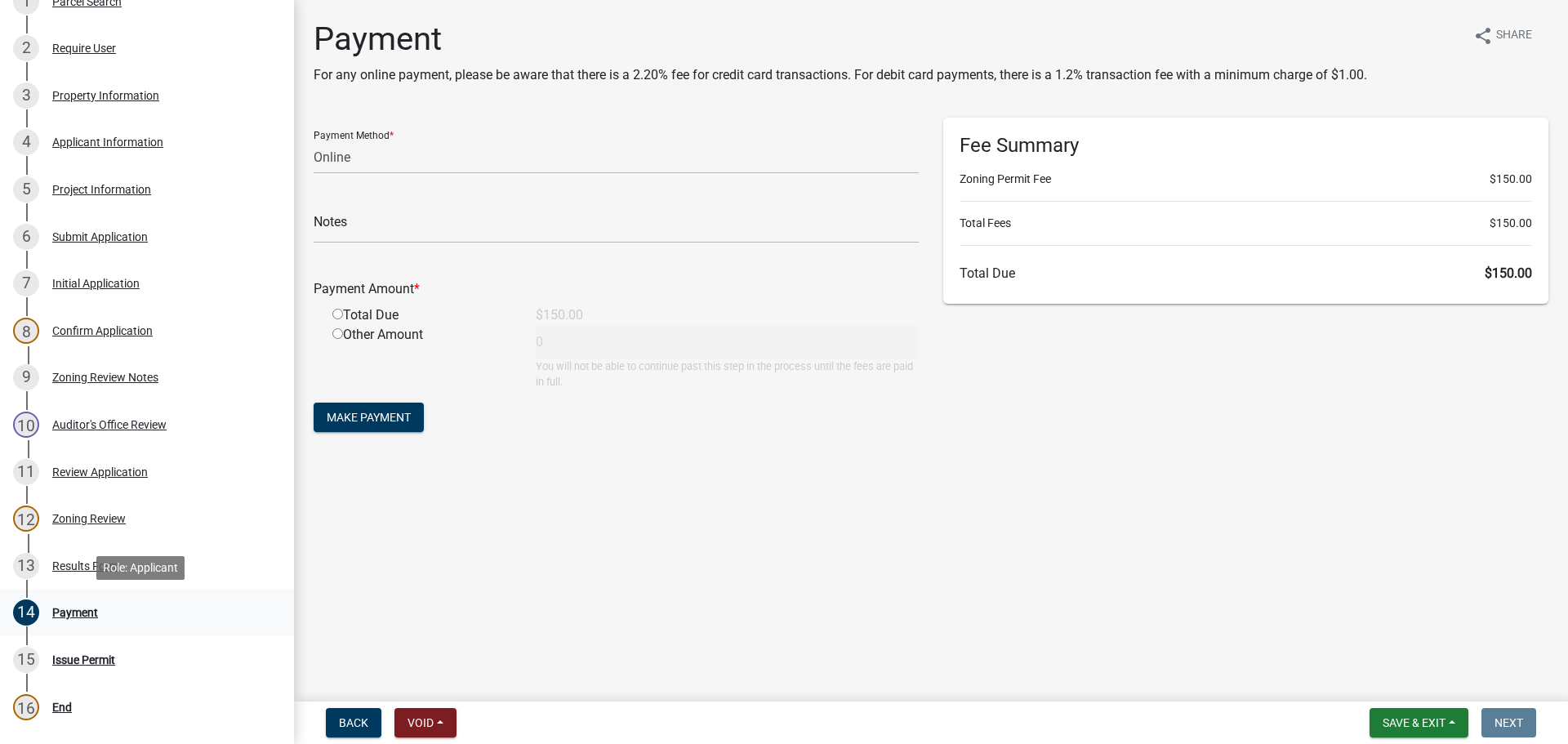
click at [66, 612] on div "Payment" at bounding box center [75, 612] width 46 height 11
click at [83, 518] on div "Zoning Review" at bounding box center [88, 518] width 73 height 11
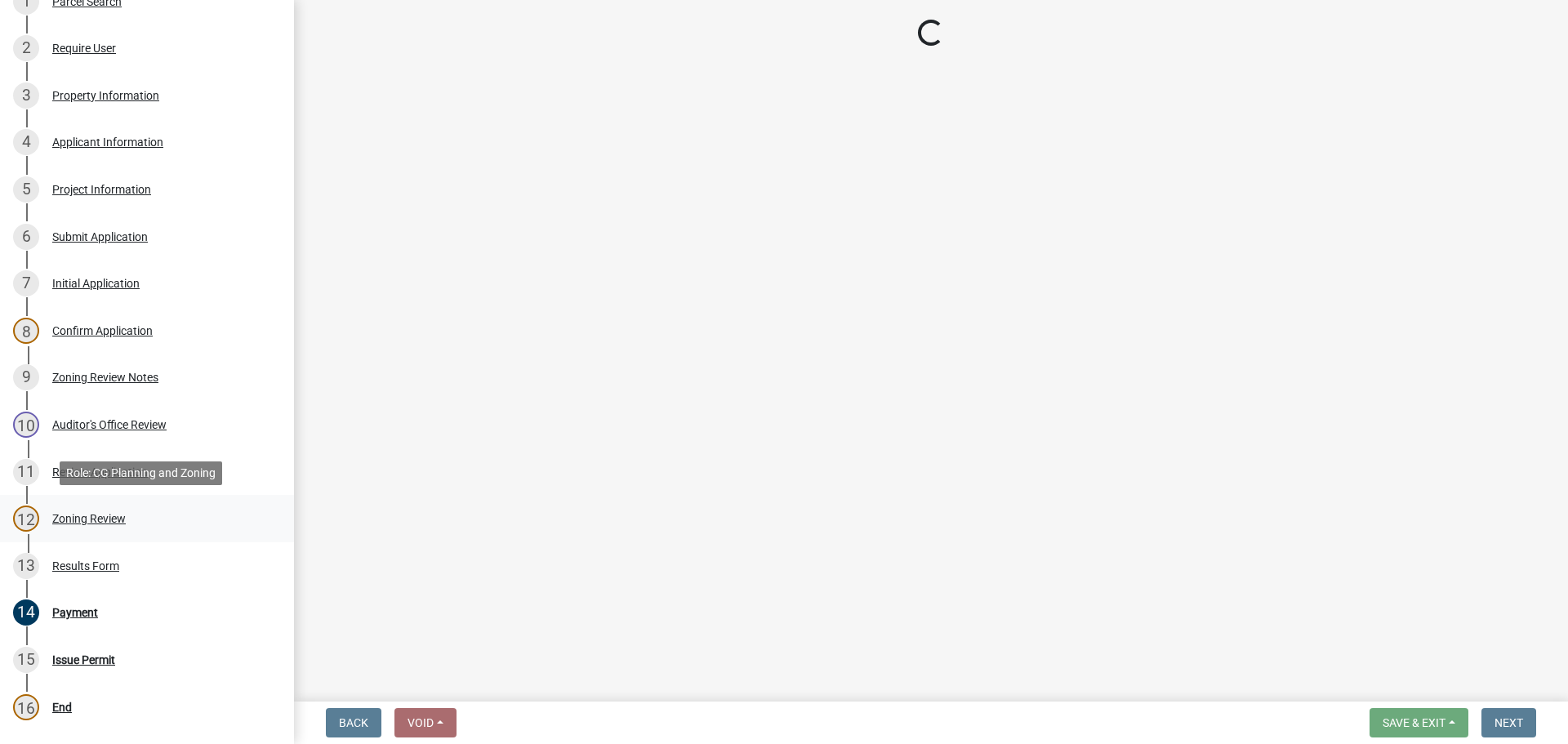
select select "fc80a94f-45c9-4365-ab2a-89f73cc1349d"
select select "69fed02d-fe84-448a-ba5b-be224adec29d"
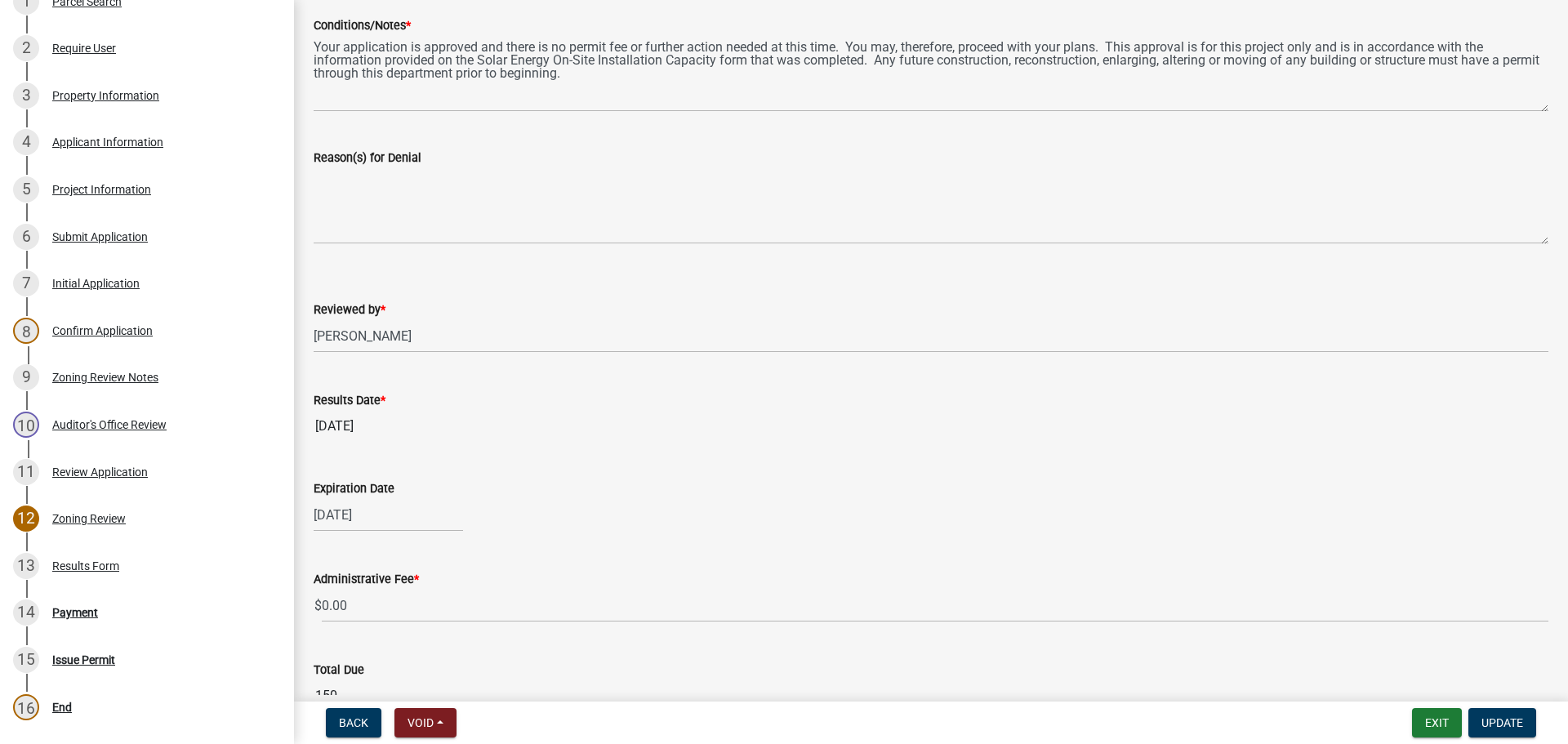
scroll to position [606, 0]
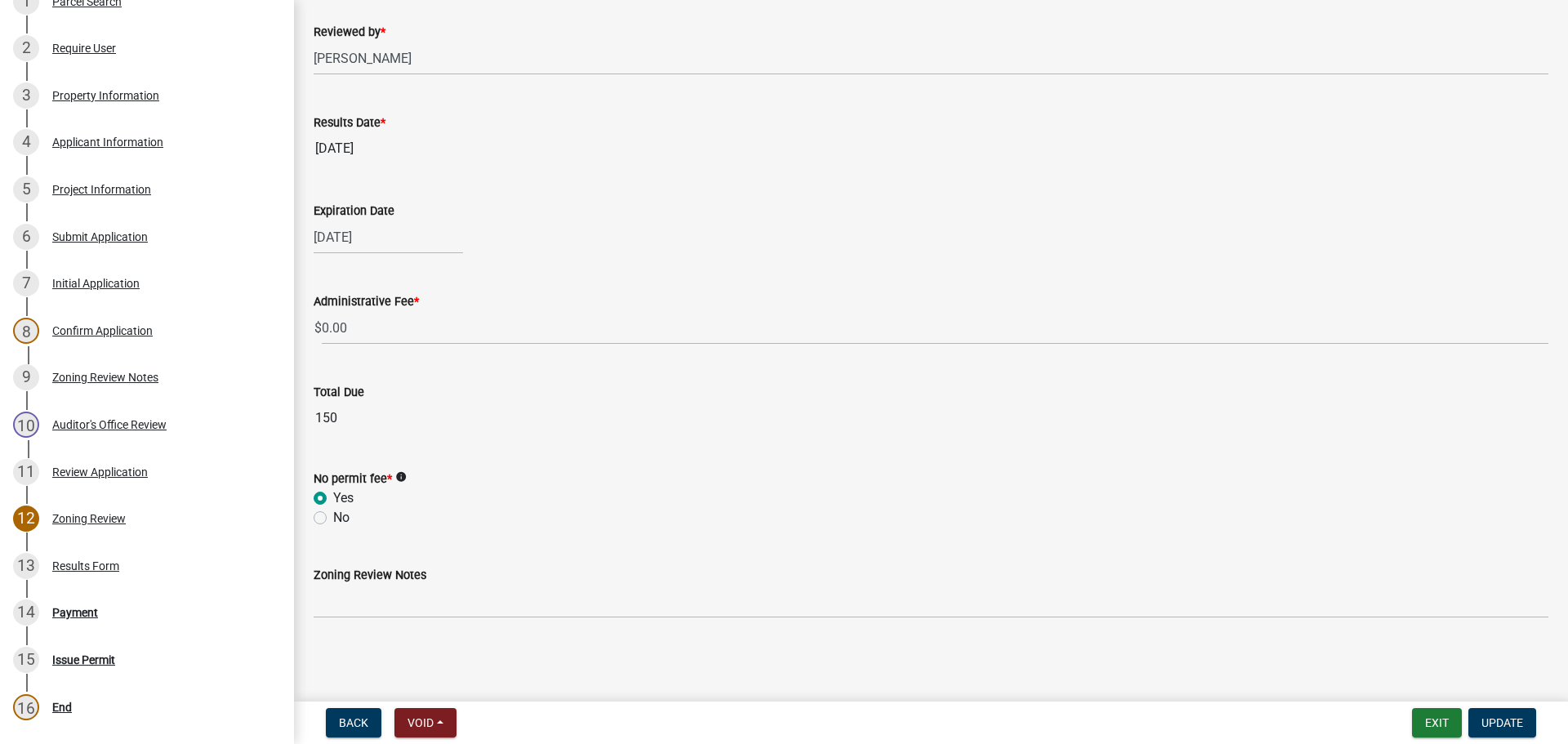
click at [402, 474] on icon "info" at bounding box center [401, 477] width 11 height 11
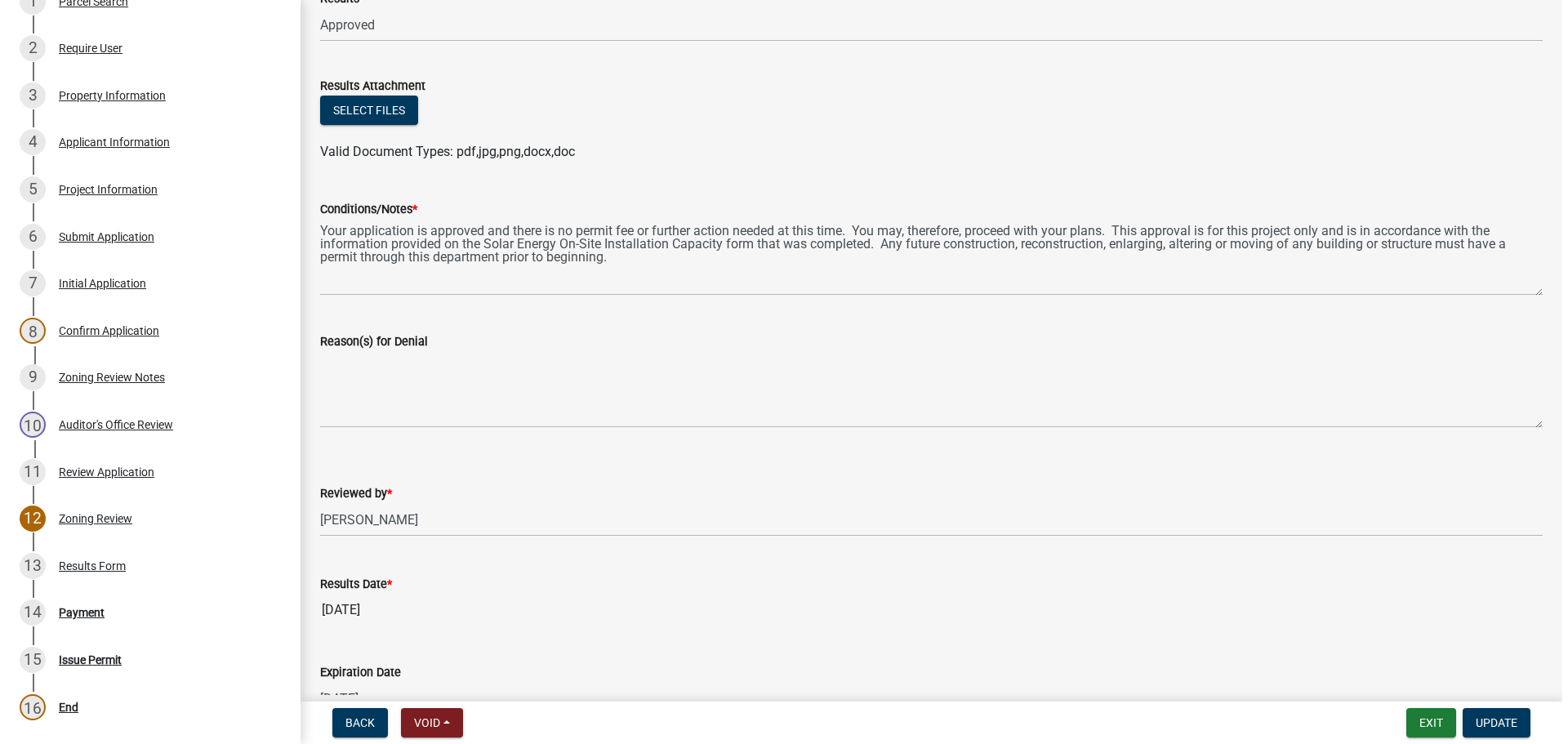
scroll to position [0, 0]
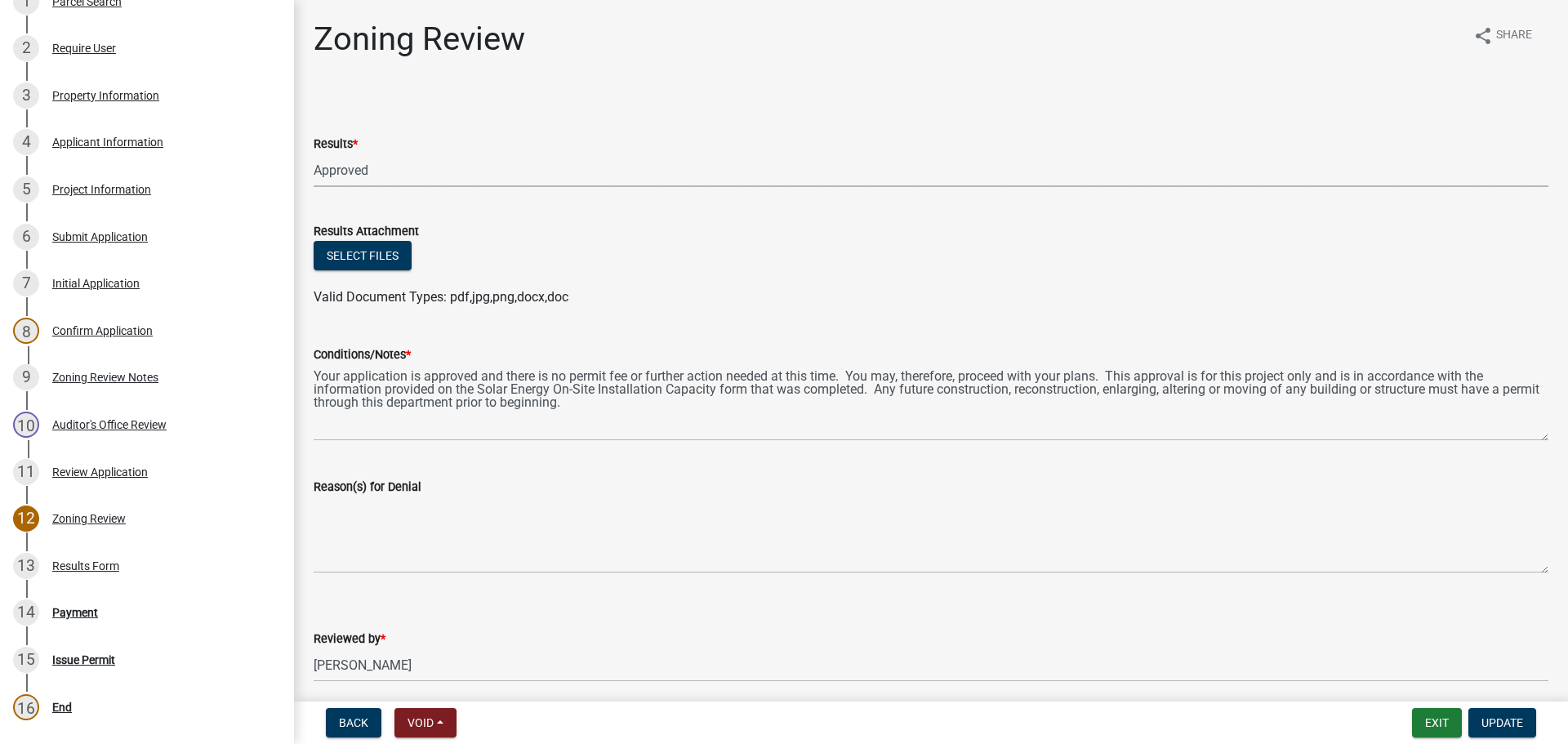
click at [349, 169] on select "Select Item... Approved Denied Agricultural Exemption Need further information …" at bounding box center [930, 170] width 1235 height 33
click at [313, 154] on select "Select Item... Approved Denied Agricultural Exemption Need further information …" at bounding box center [930, 170] width 1235 height 33
select select "ae8f737a-6af4-48f2-9edd-fecd89476029"
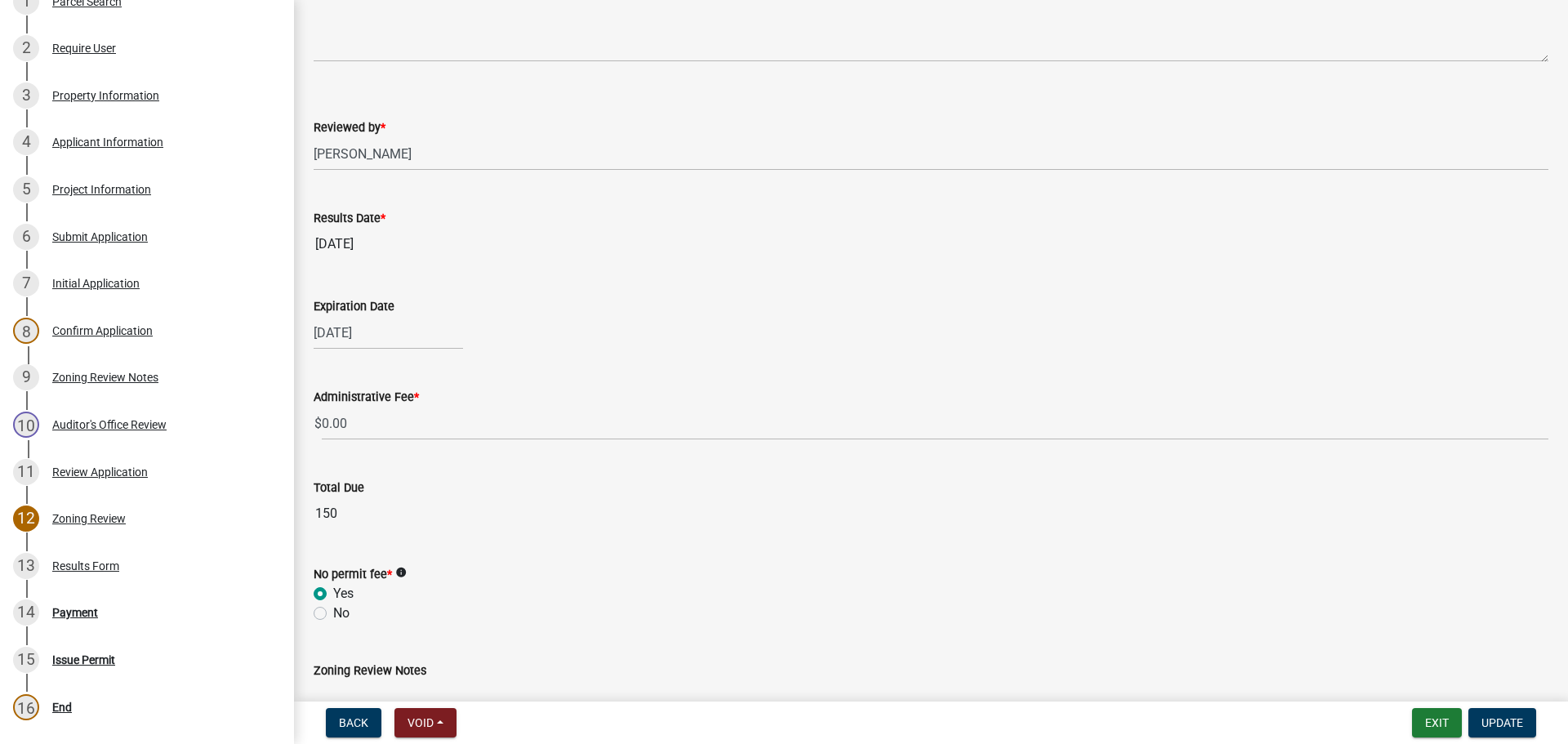
scroll to position [547, 0]
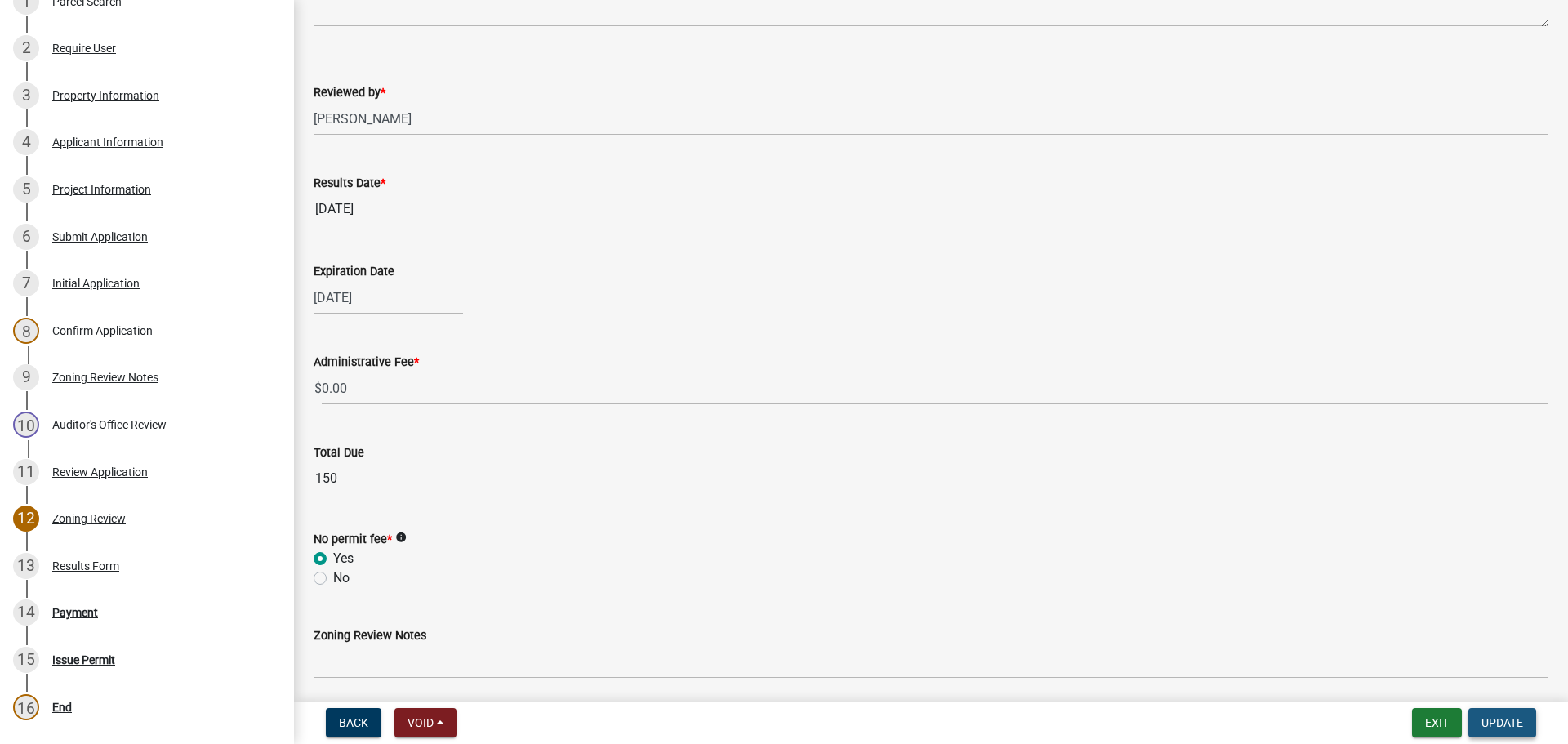
click at [1485, 721] on span "Update" at bounding box center [1503, 723] width 42 height 13
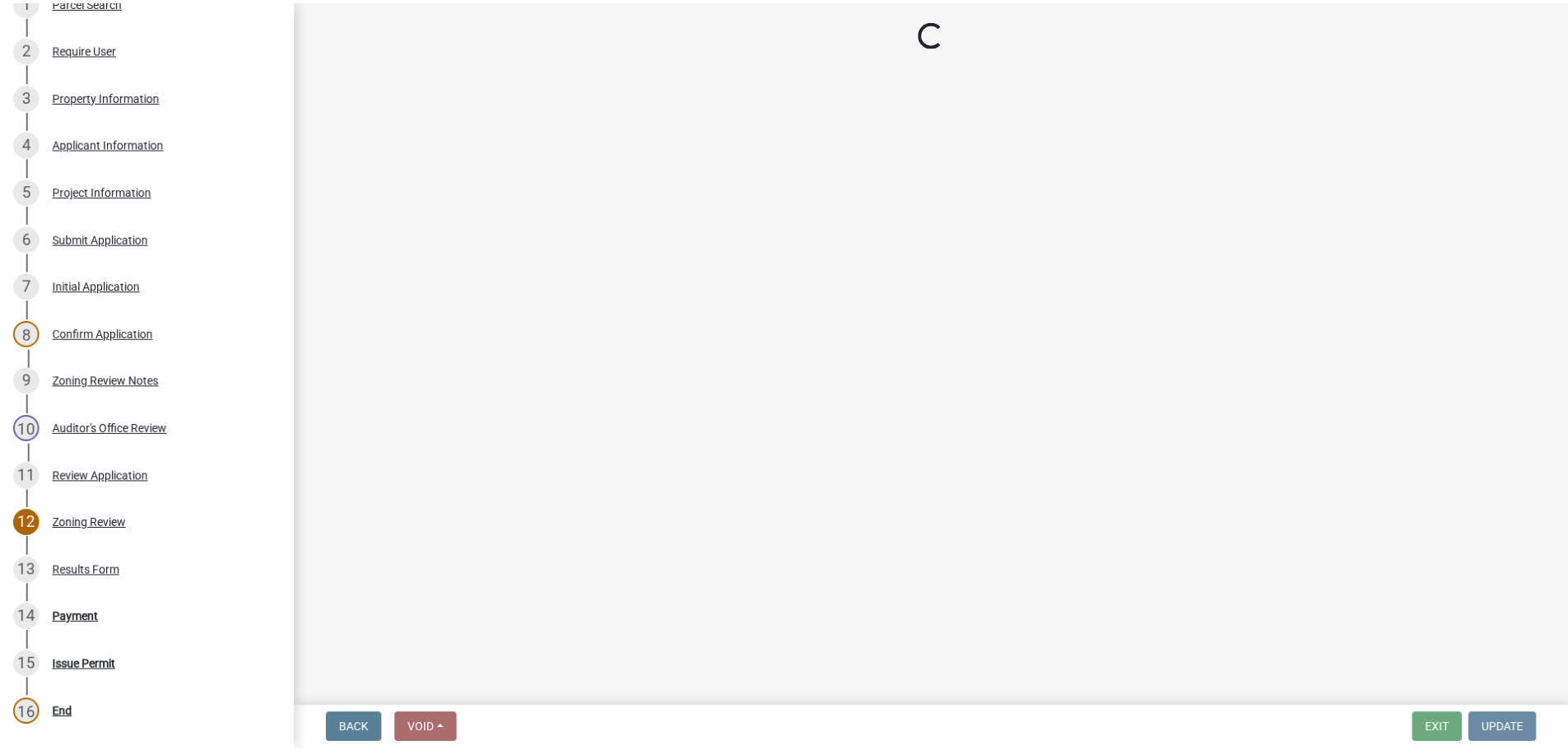
scroll to position [0, 0]
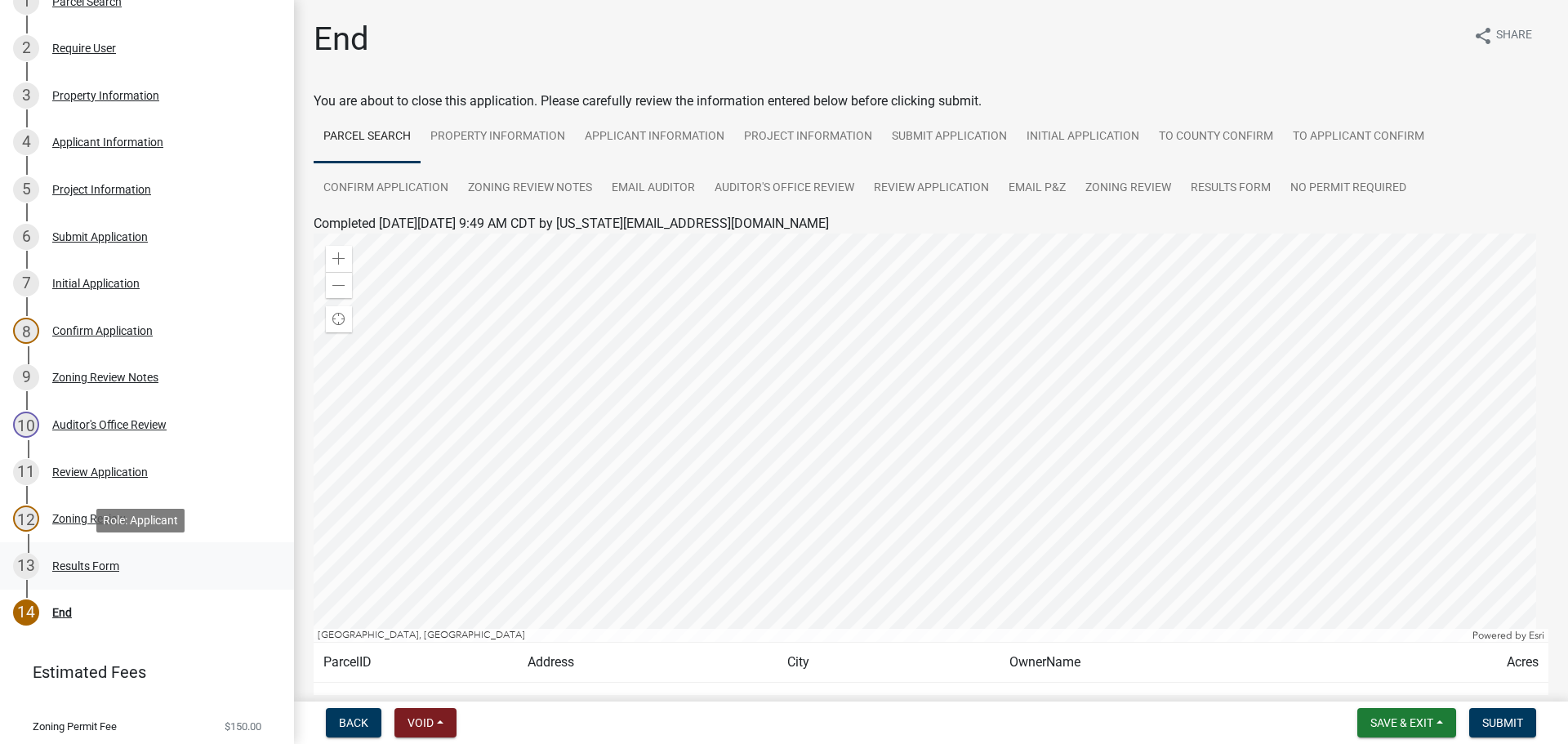
click at [79, 566] on div "Results Form" at bounding box center [85, 566] width 67 height 11
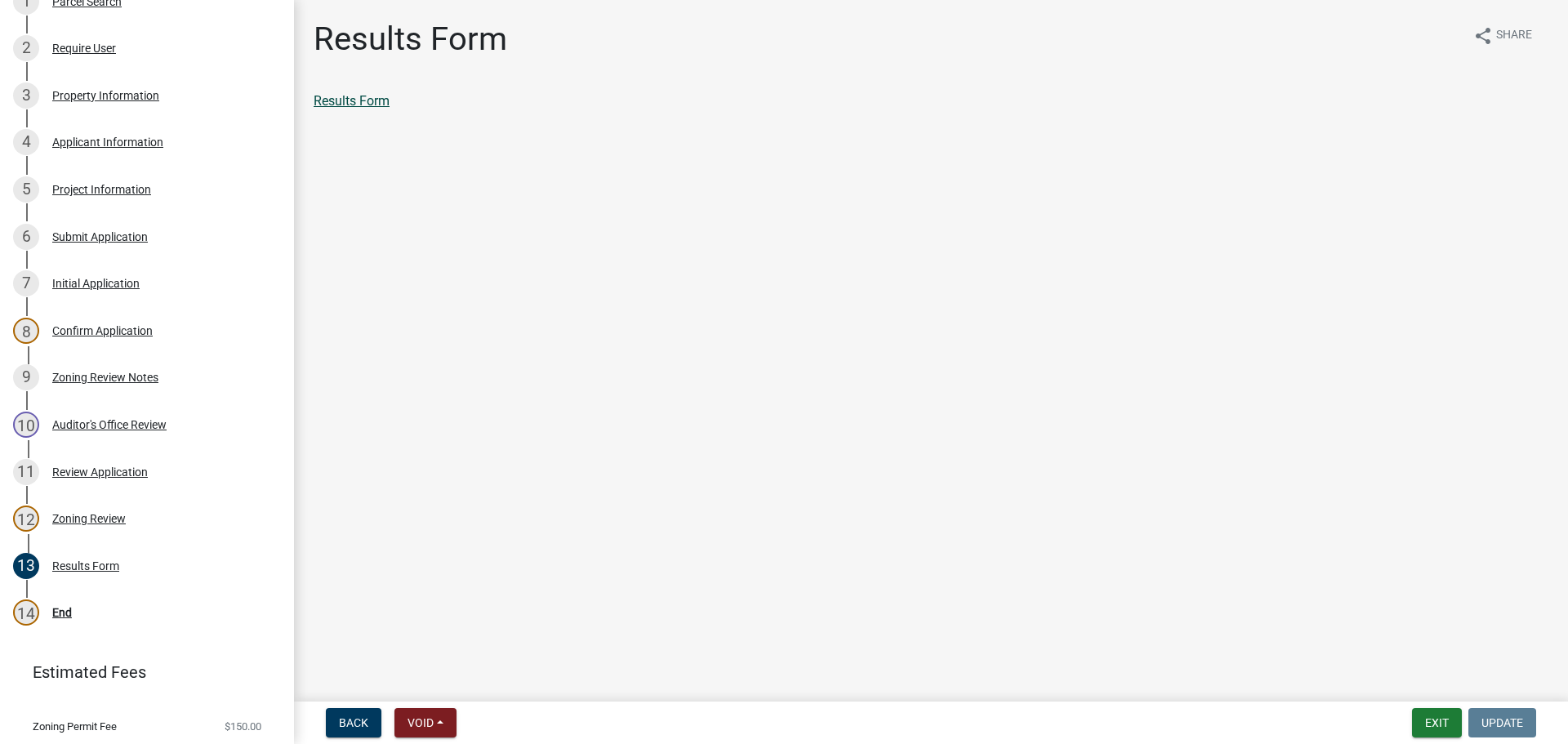
click at [357, 98] on link "Results Form" at bounding box center [351, 101] width 76 height 15
click at [66, 612] on div "End" at bounding box center [62, 612] width 20 height 11
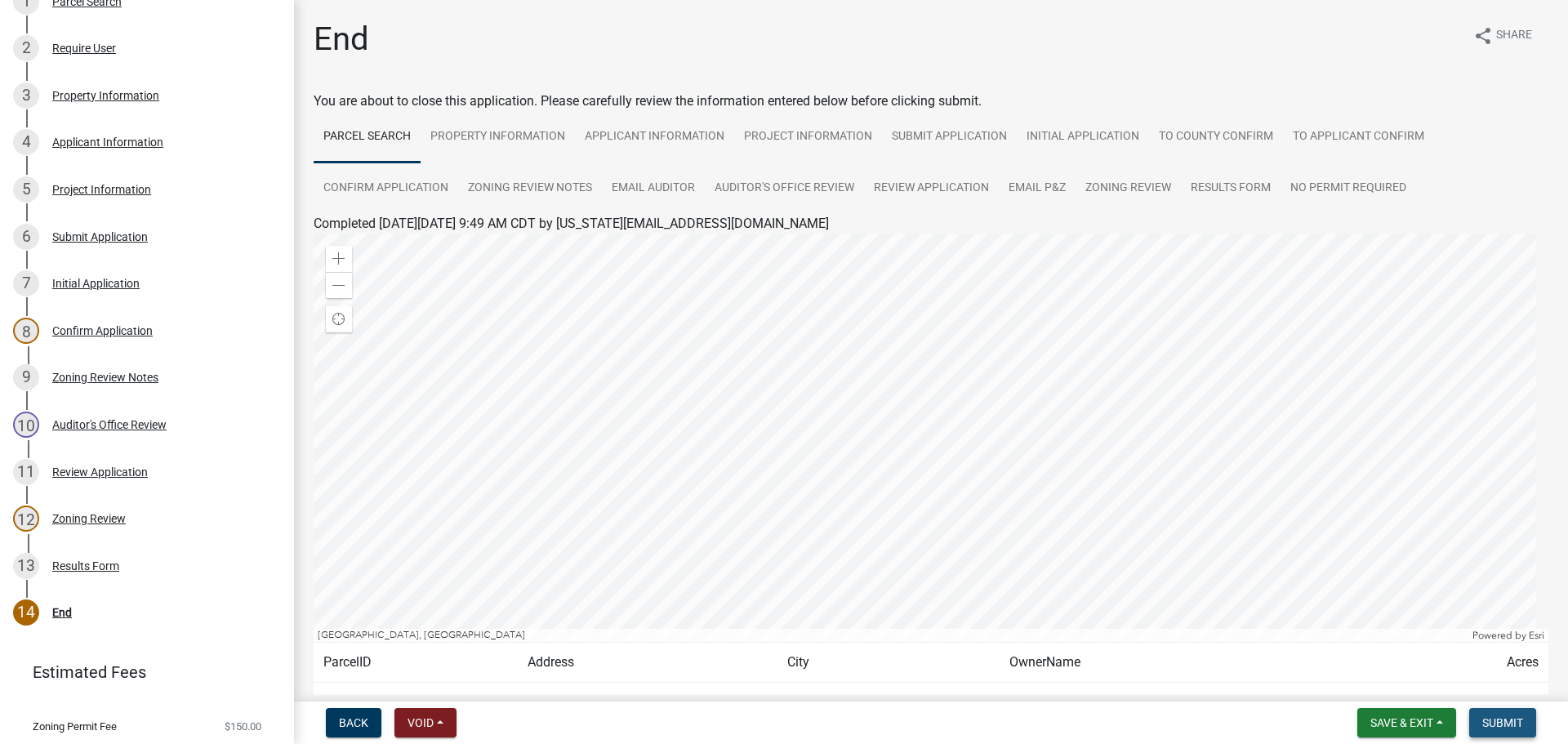
click at [1504, 723] on span "Submit" at bounding box center [1503, 723] width 41 height 13
